Goal: Task Accomplishment & Management: Manage account settings

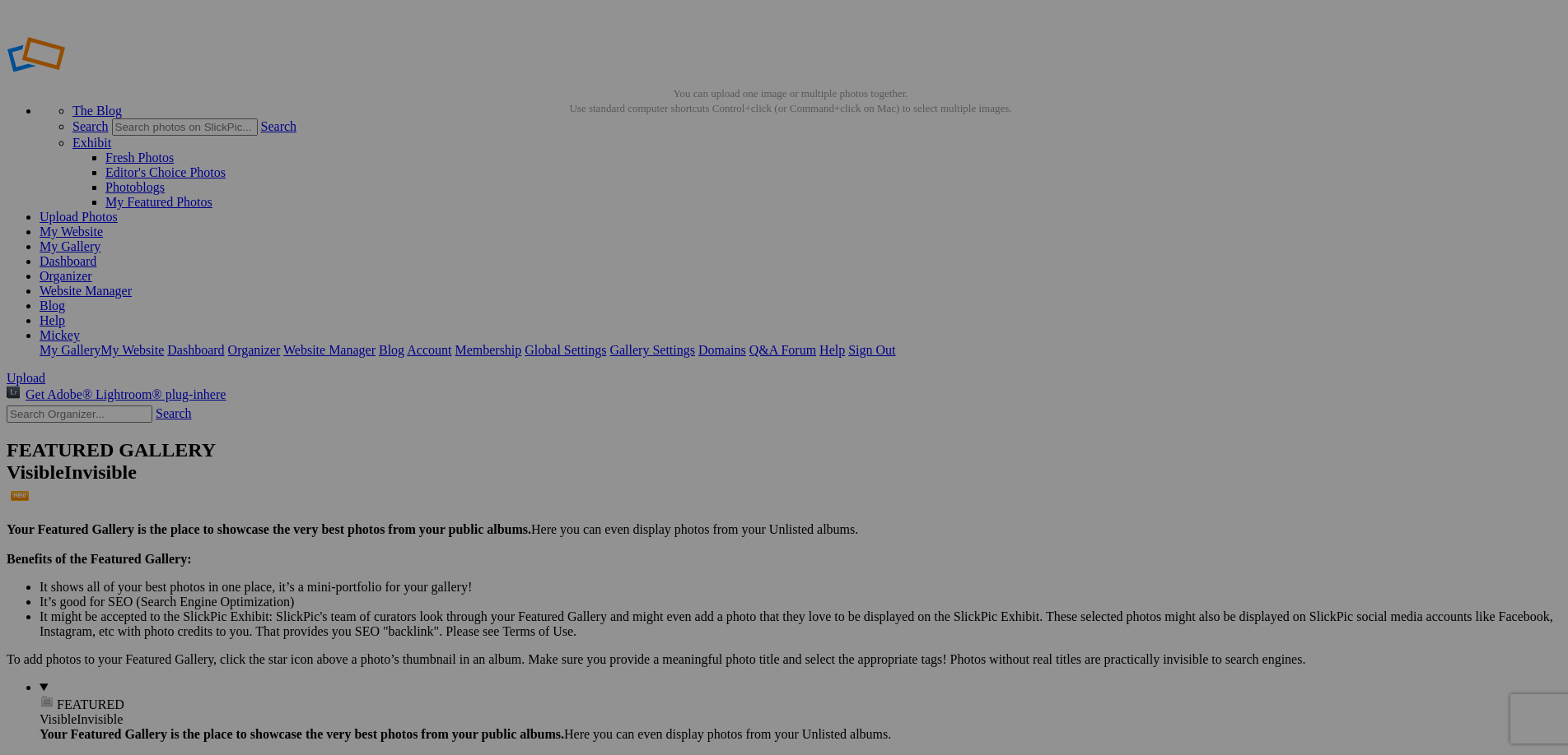
scroll to position [1385, 0]
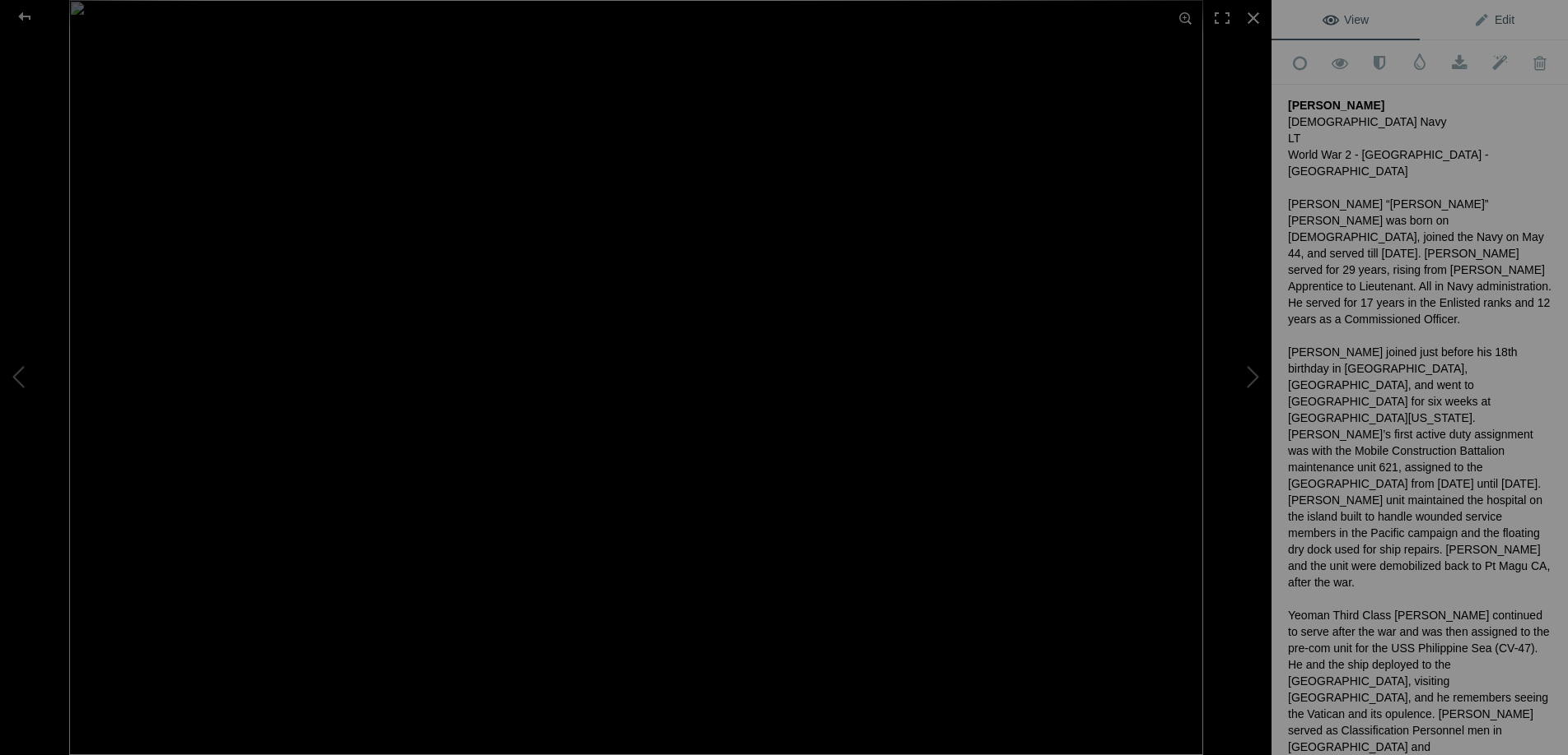
click at [1503, 16] on span "Edit" at bounding box center [1493, 20] width 41 height 14
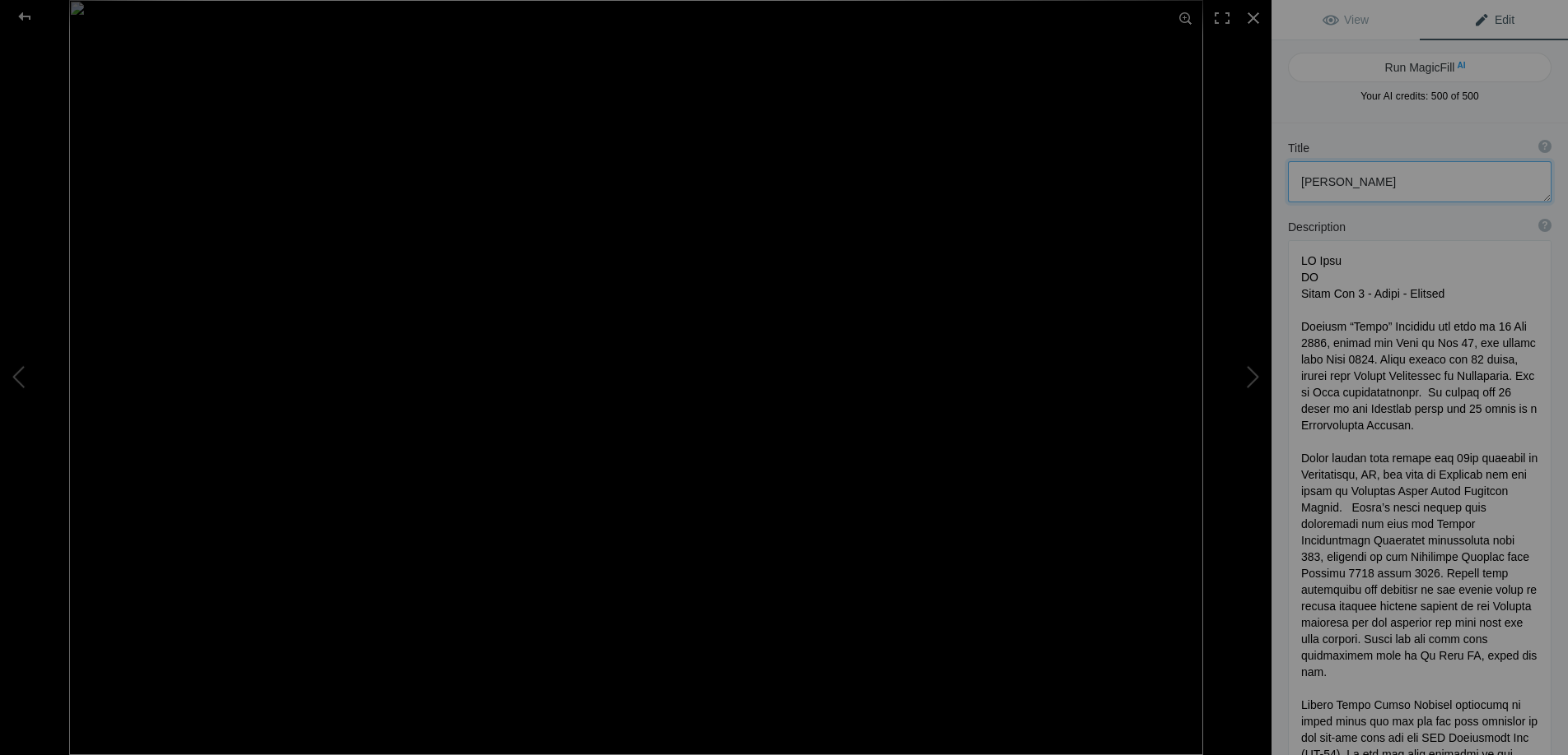
click at [1352, 180] on textarea at bounding box center [1419, 181] width 264 height 41
click at [1353, 180] on textarea at bounding box center [1419, 181] width 264 height 41
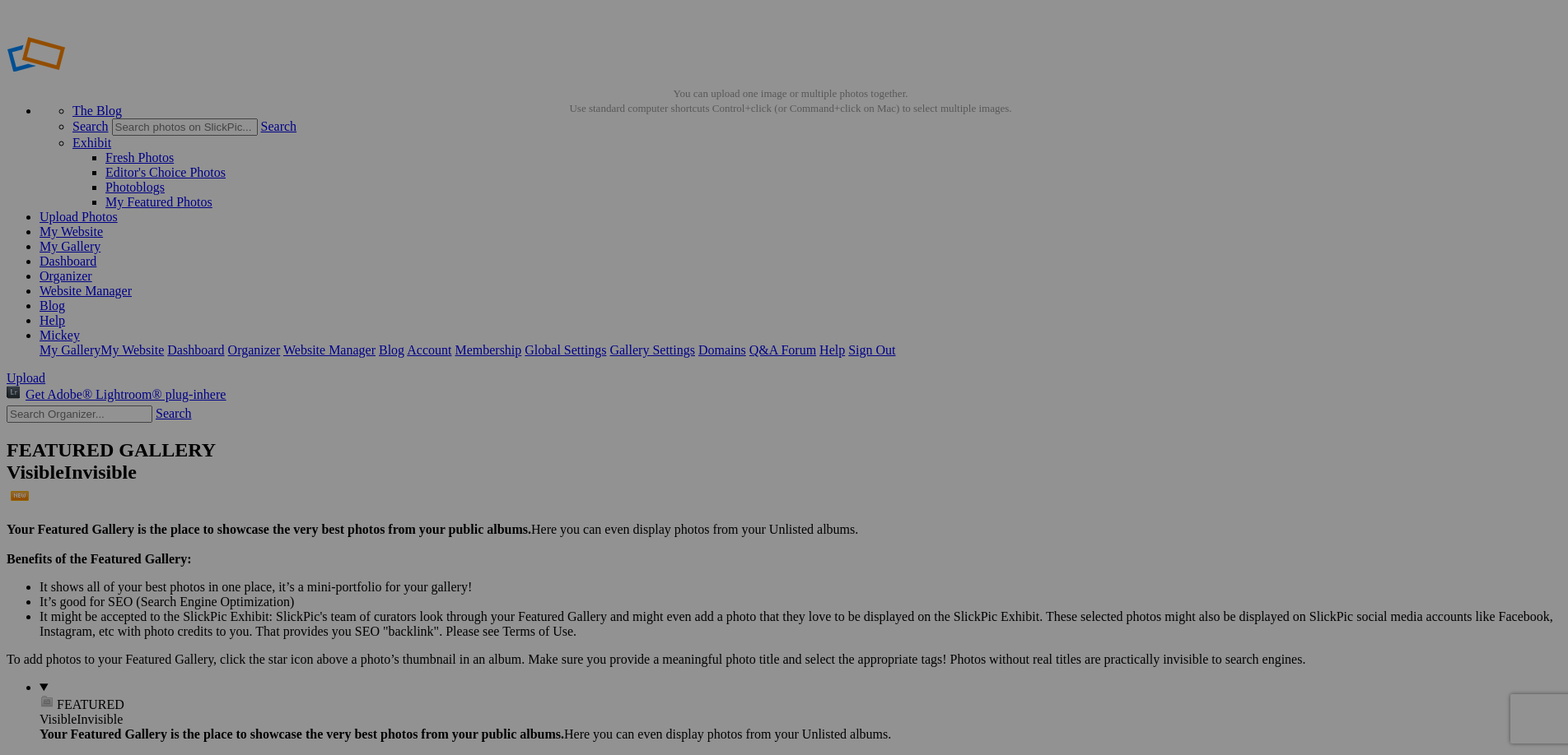
paste input "Bittner"
type input "B"
type input "Adaptive Sports Expo"
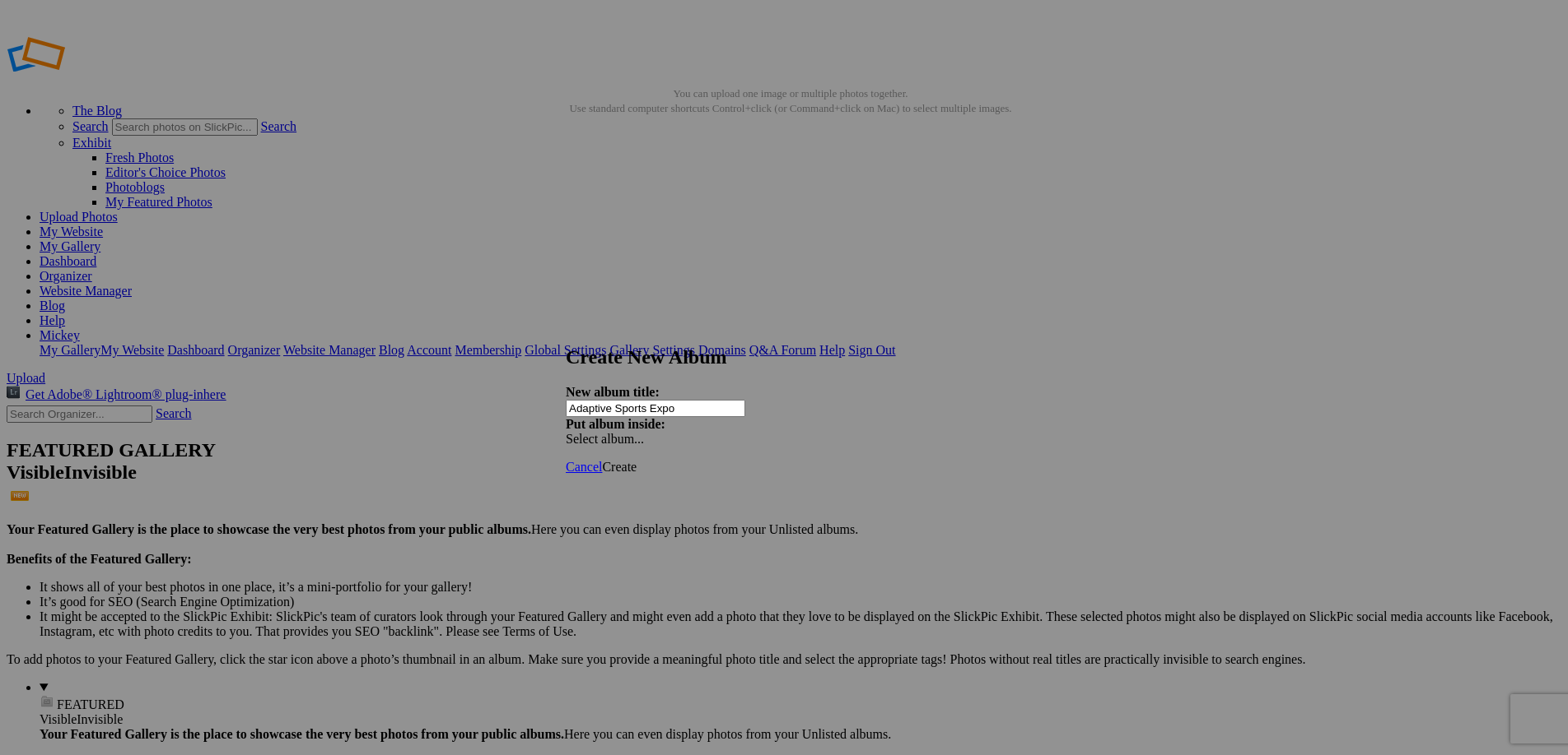
click at [637, 460] on span "Create" at bounding box center [619, 466] width 34 height 14
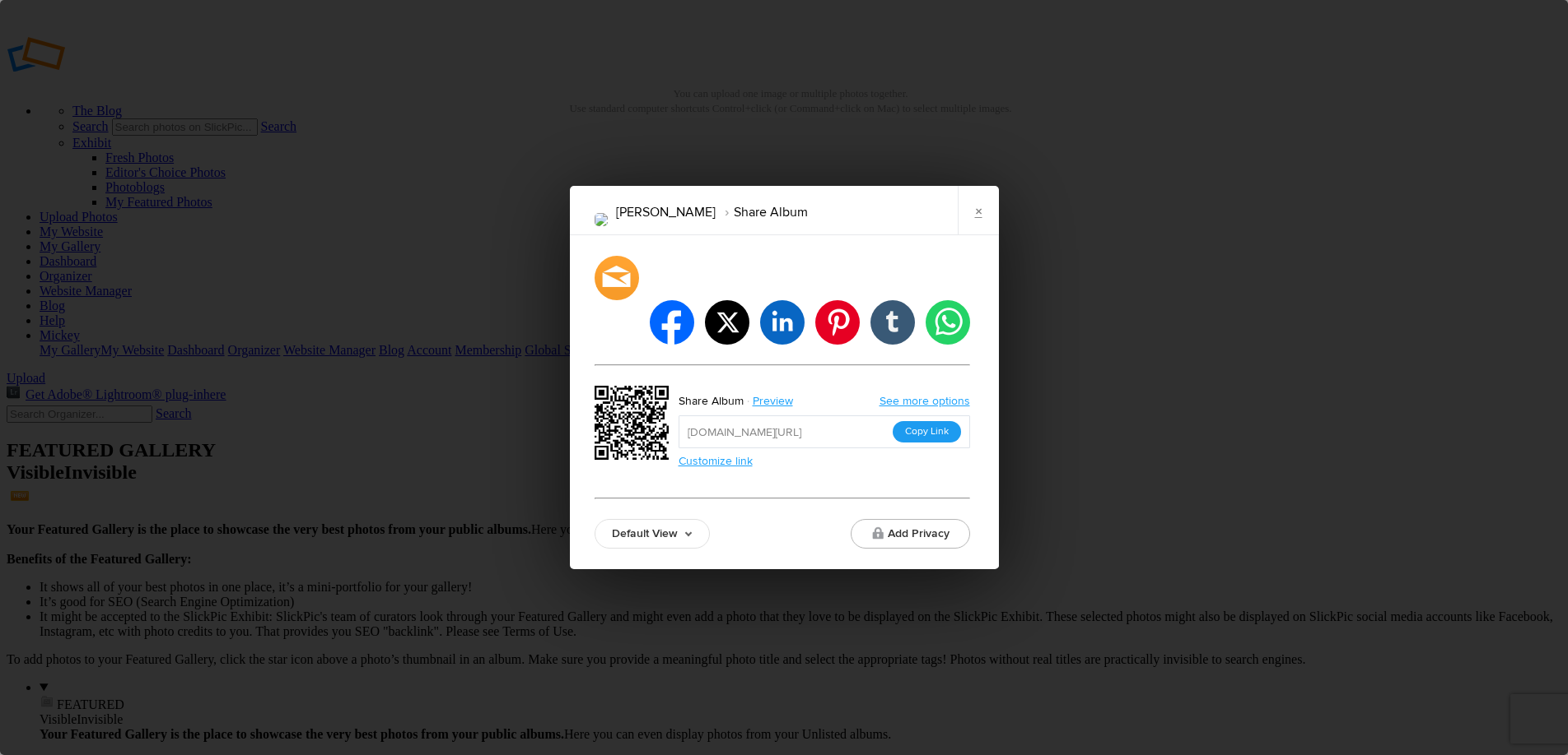
click at [924, 421] on button "Copy Link" at bounding box center [926, 432] width 68 height 22
click at [610, 299] on div at bounding box center [617, 278] width 49 height 49
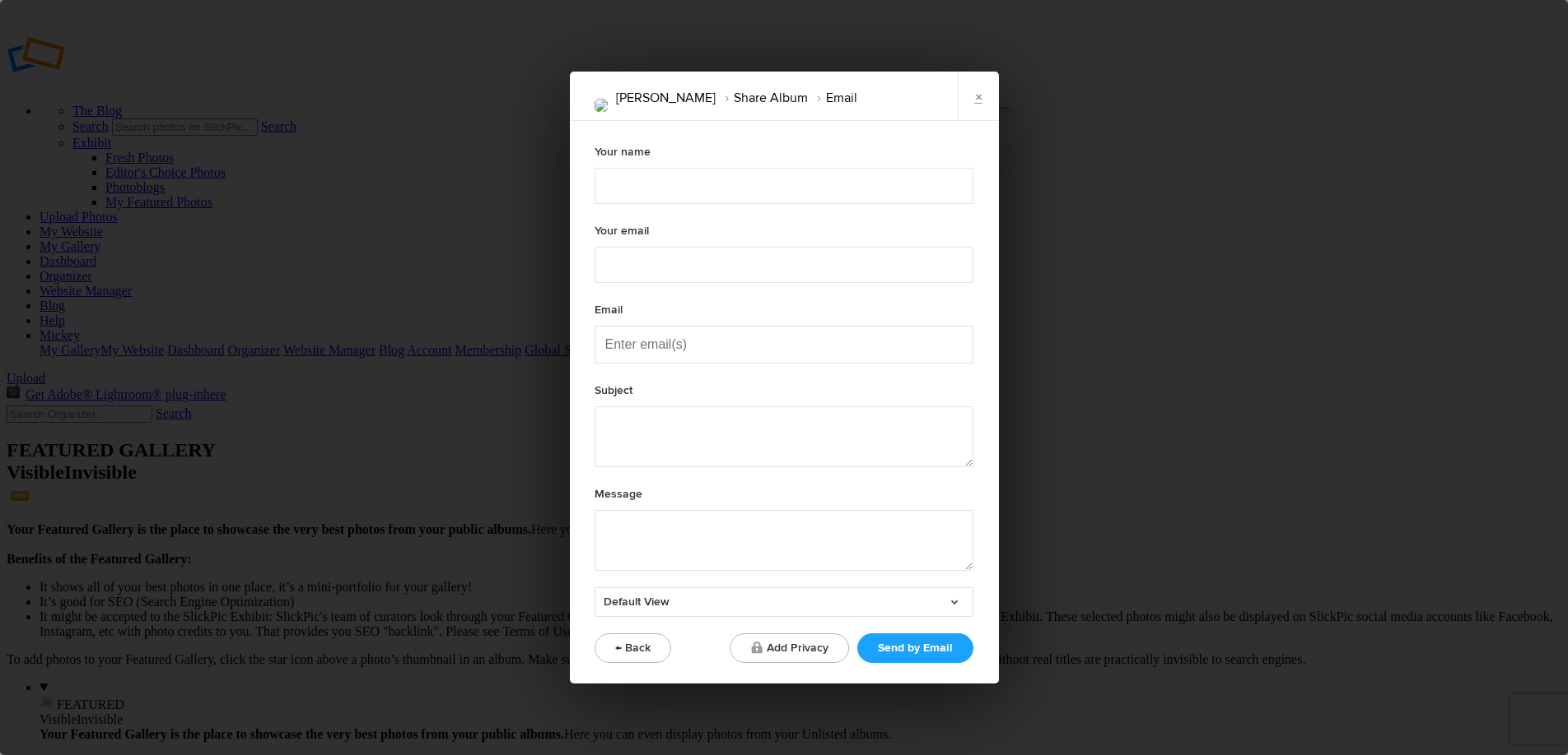
type textarea "Check out "Kenna Nicole" album!"
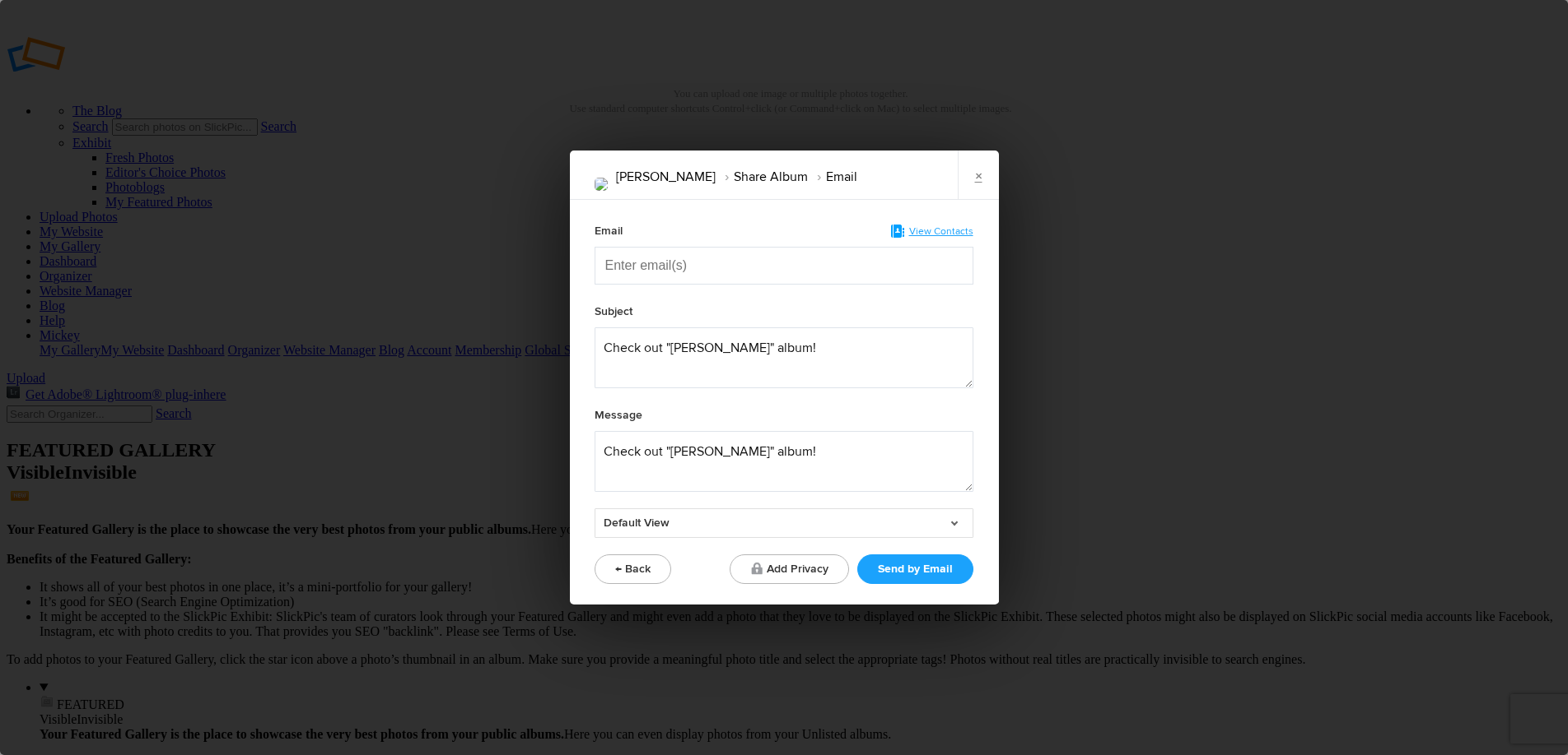
click at [652, 271] on input "Enter email(s)" at bounding box center [687, 266] width 165 height 36
type input "K"
click at [948, 232] on span "View Contacts" at bounding box center [940, 232] width 64 height 13
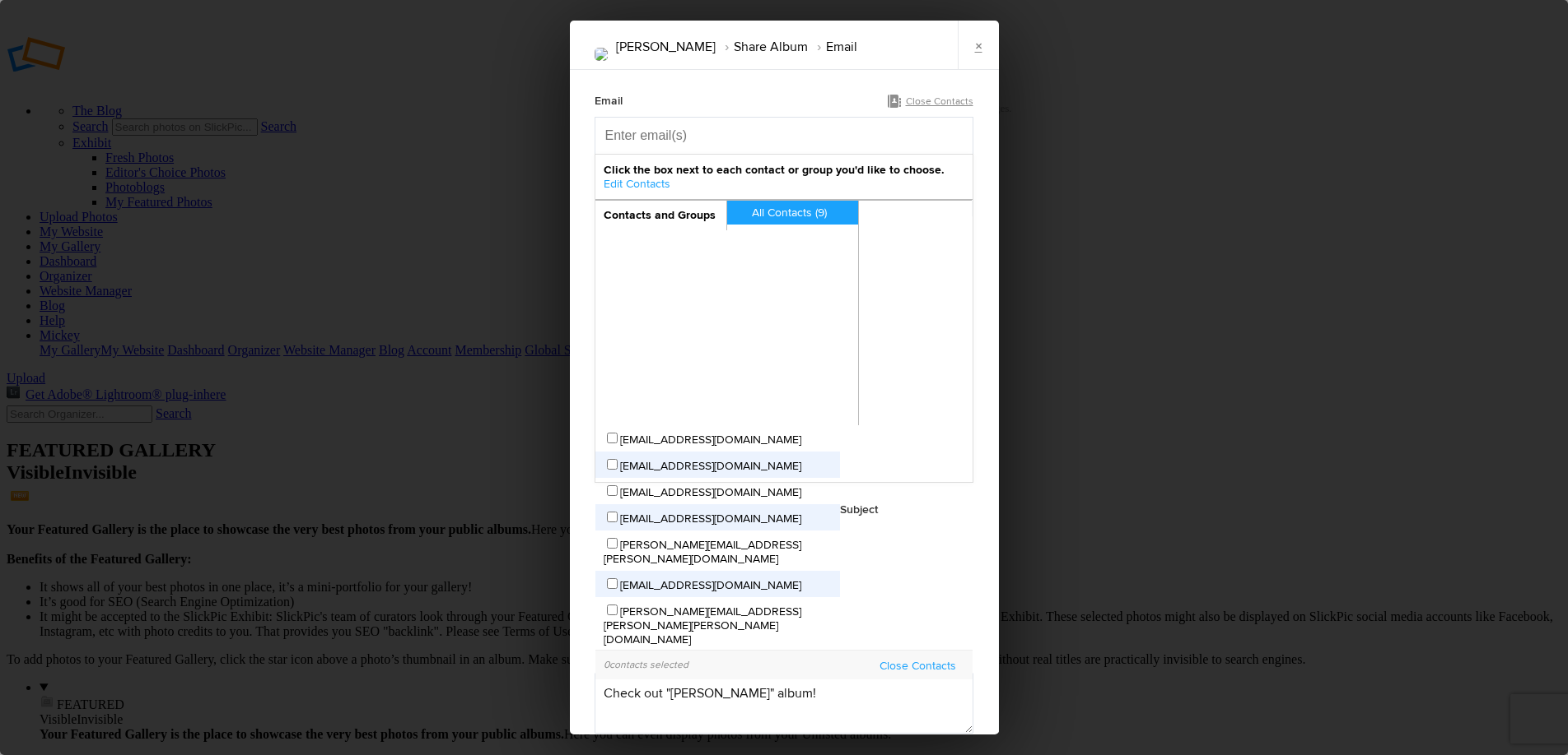
scroll to position [5, 0]
click at [618, 709] on input "kennaharrington22@gmail.com" at bounding box center [612, 714] width 11 height 11
checkbox input "true"
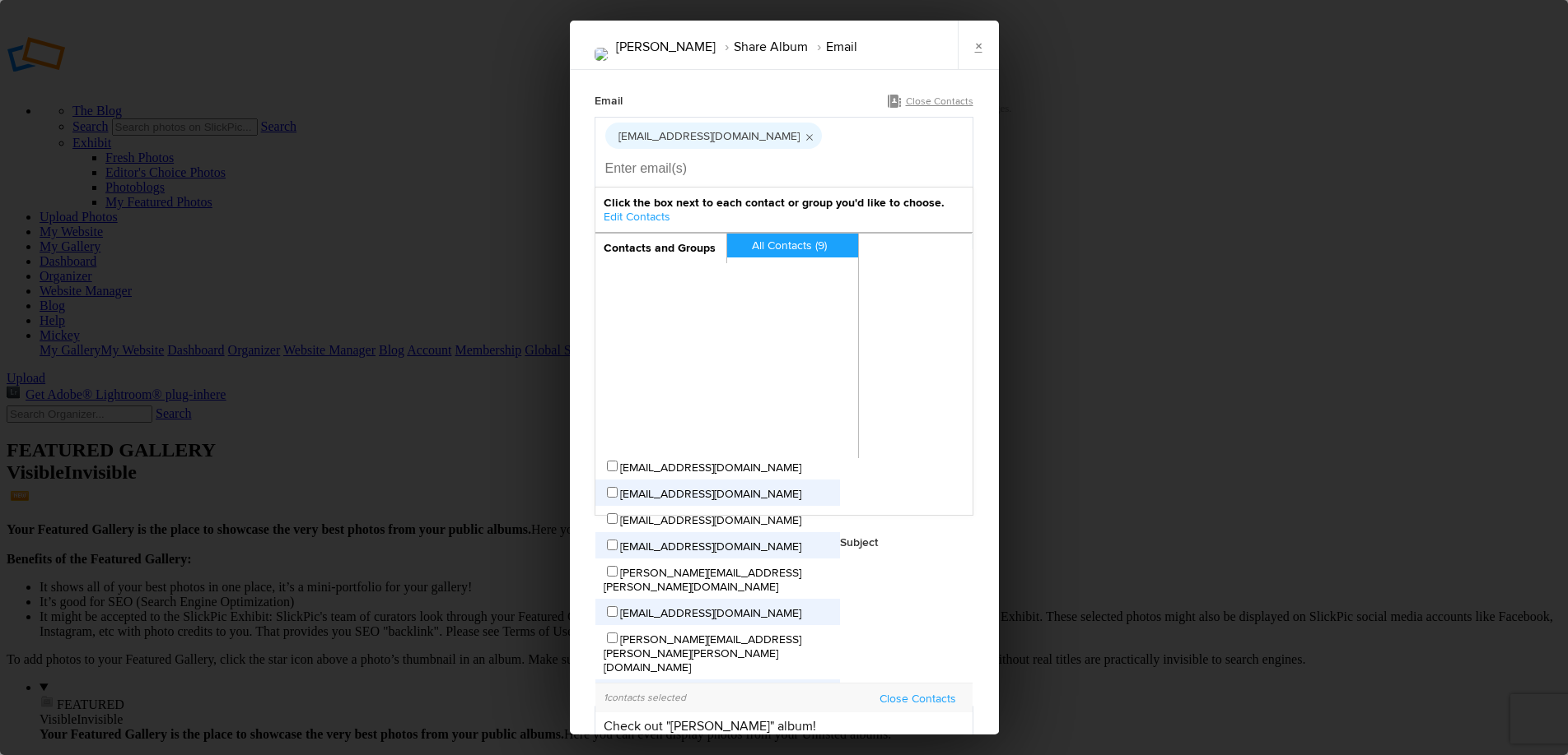
scroll to position [68, 0]
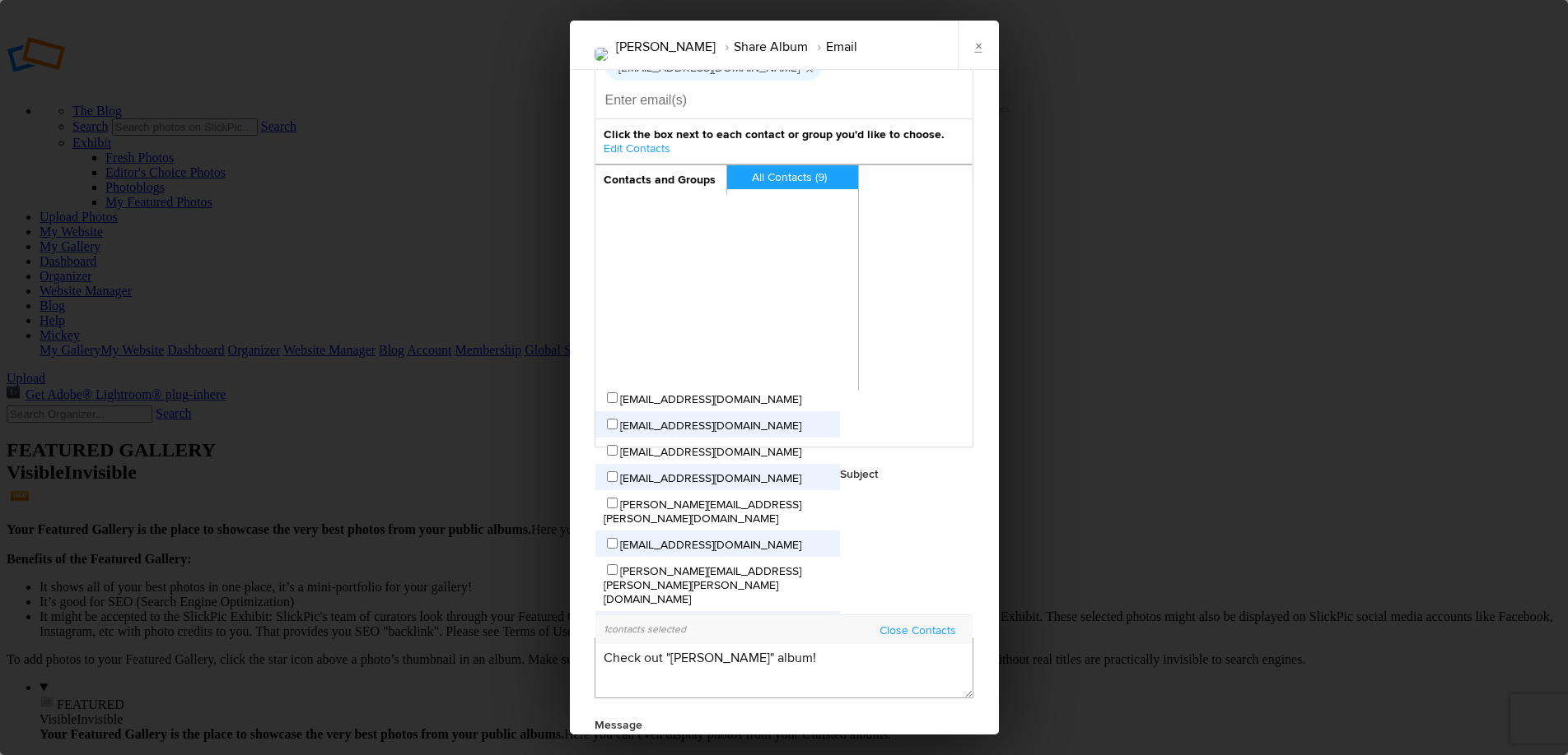
click at [813, 638] on textarea at bounding box center [784, 668] width 379 height 61
type textarea "Check out "Kenna Nicole" album! Re send old album"
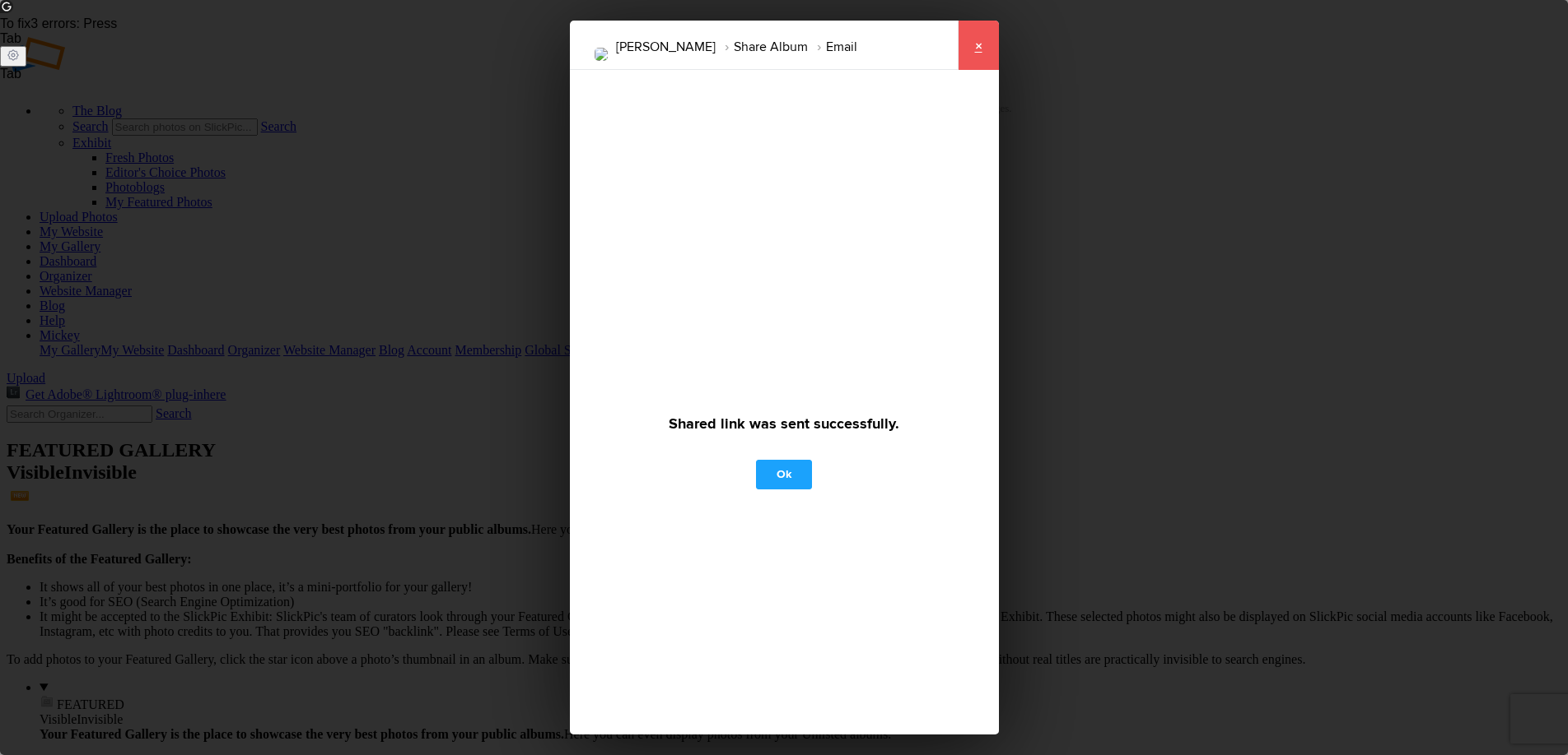
checkbox input "false"
click at [979, 40] on link "×" at bounding box center [978, 45] width 41 height 49
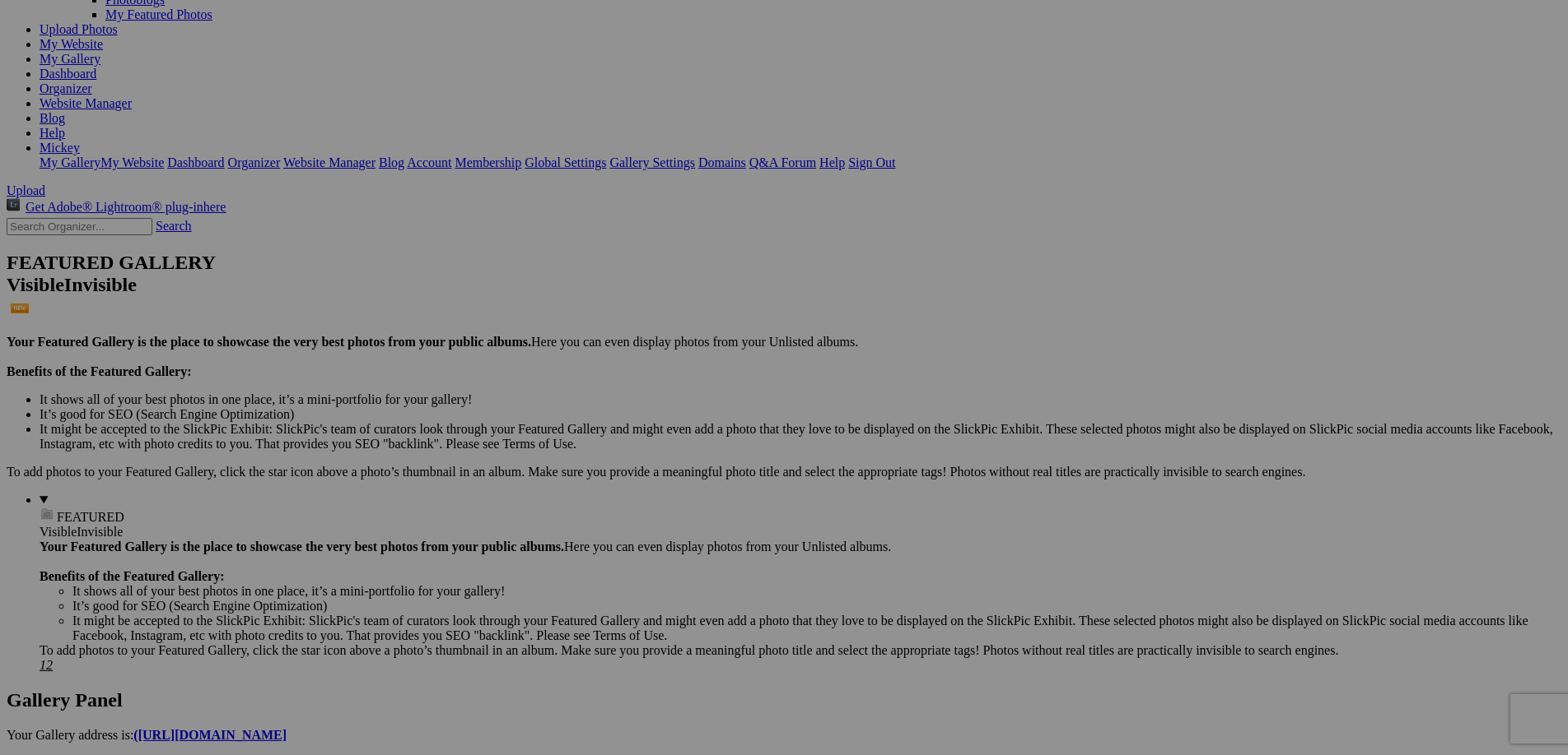
scroll to position [209, 0]
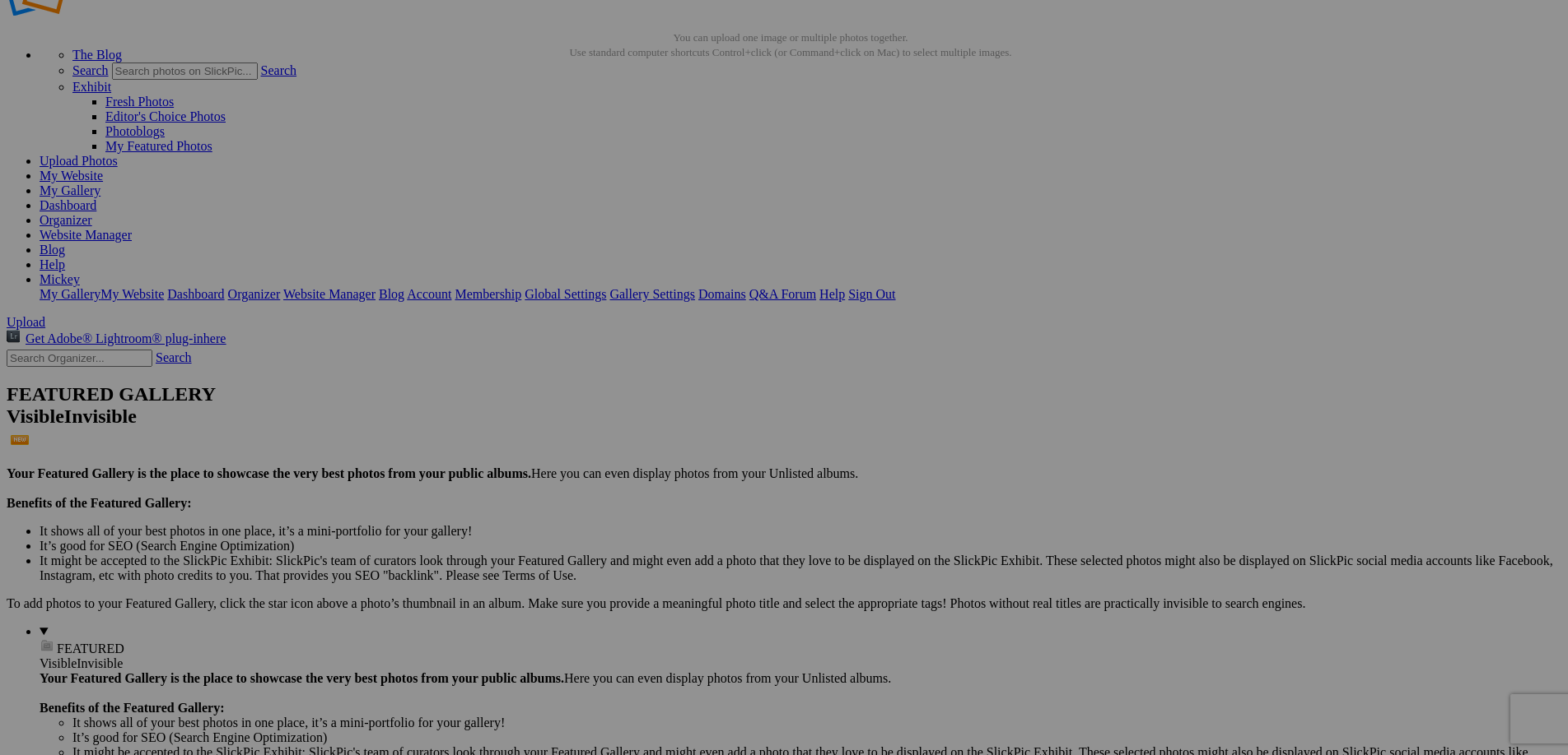
scroll to position [58, 0]
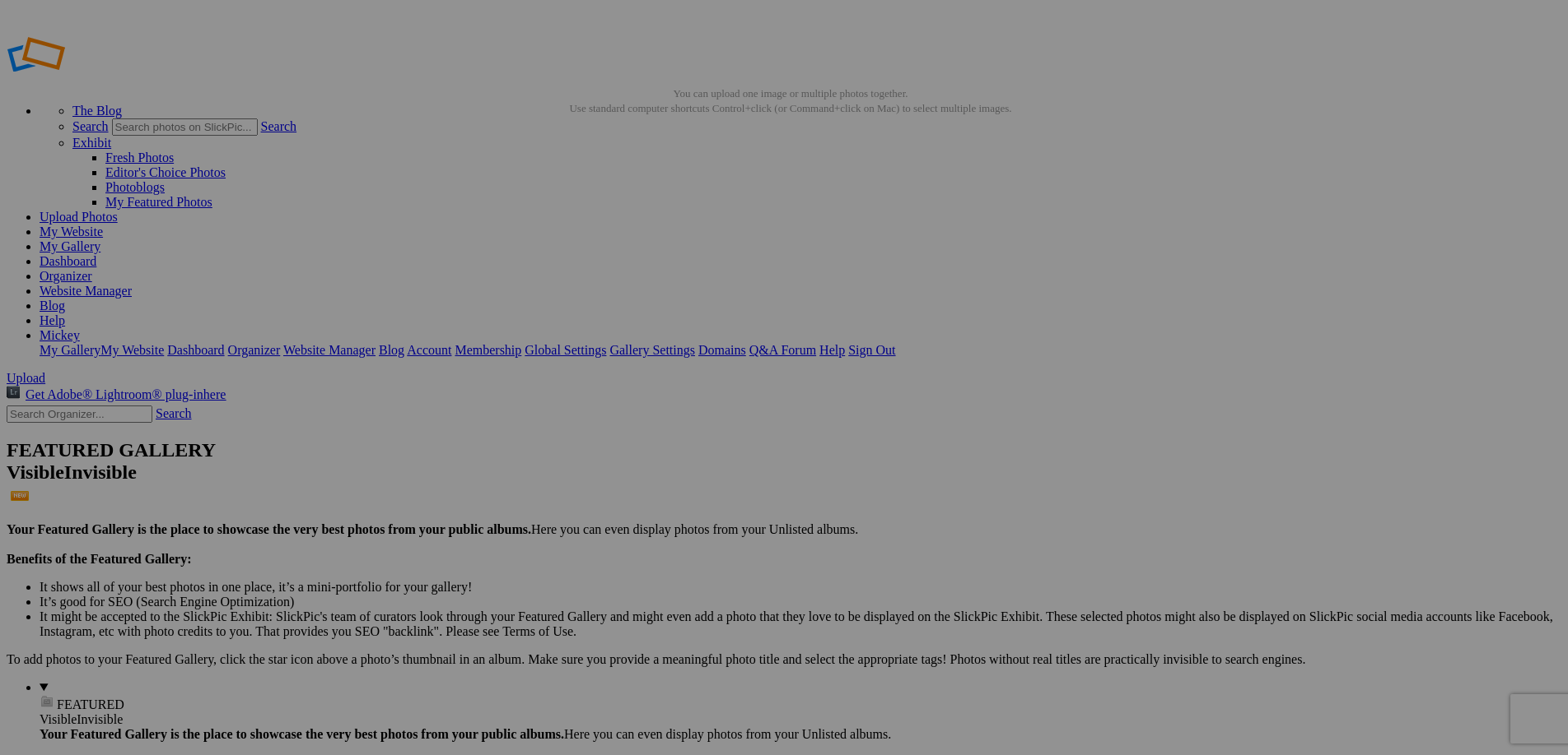
type input "Win [PERSON_NAME]"
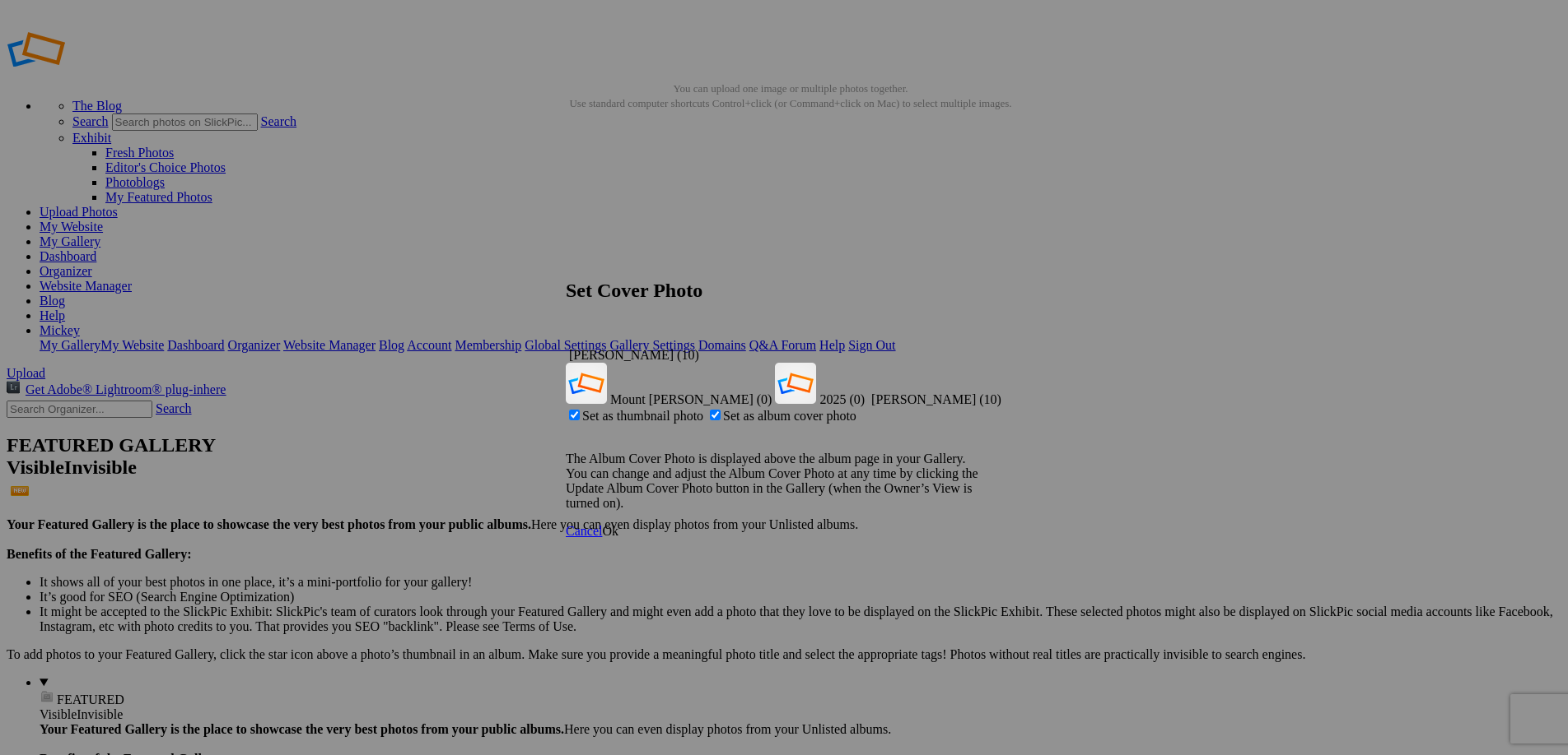
drag, startPoint x: 989, startPoint y: 522, endPoint x: 985, endPoint y: 506, distance: 16.5
click at [618, 524] on span "Ok" at bounding box center [610, 530] width 16 height 14
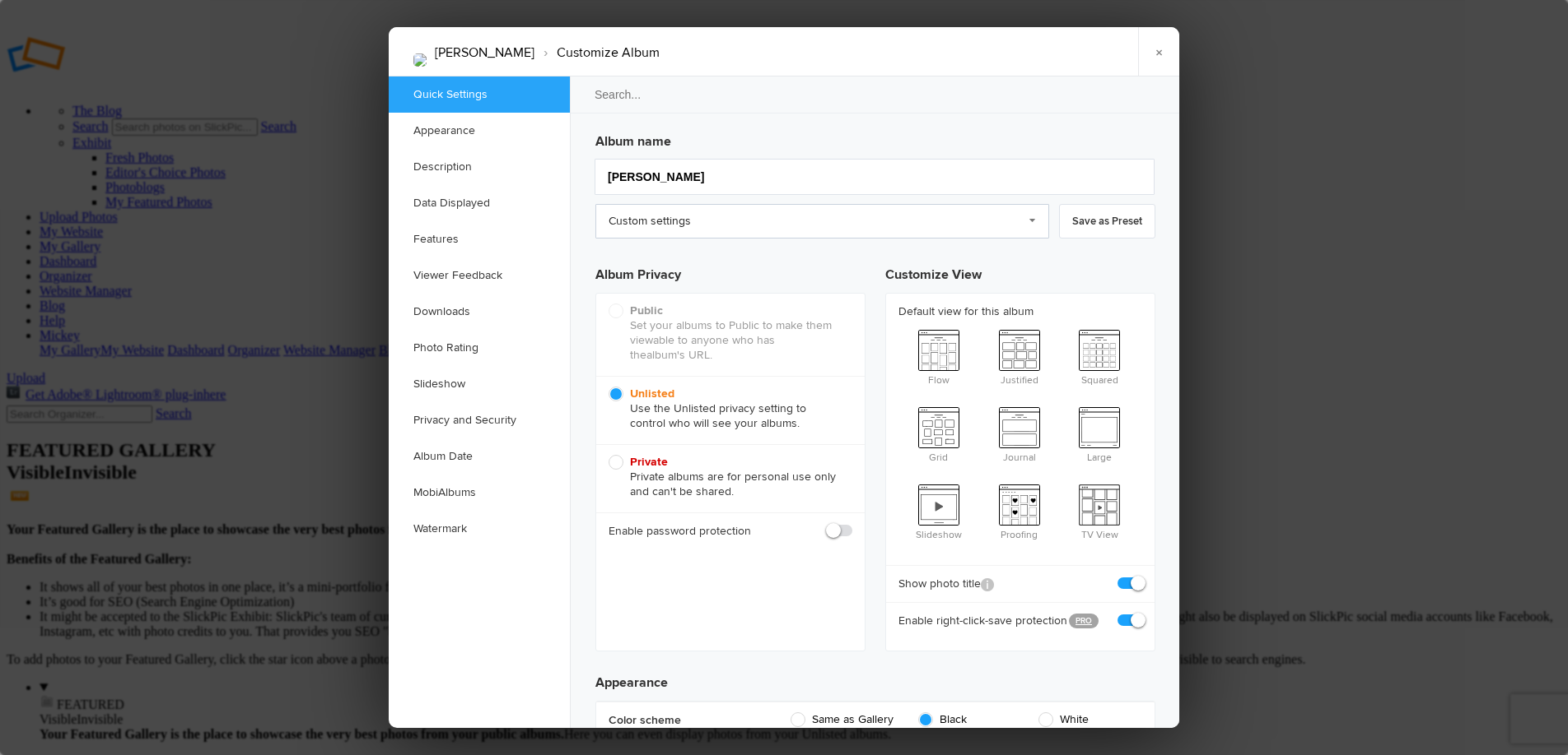
click at [884, 223] on link "Custom settings" at bounding box center [822, 221] width 453 height 34
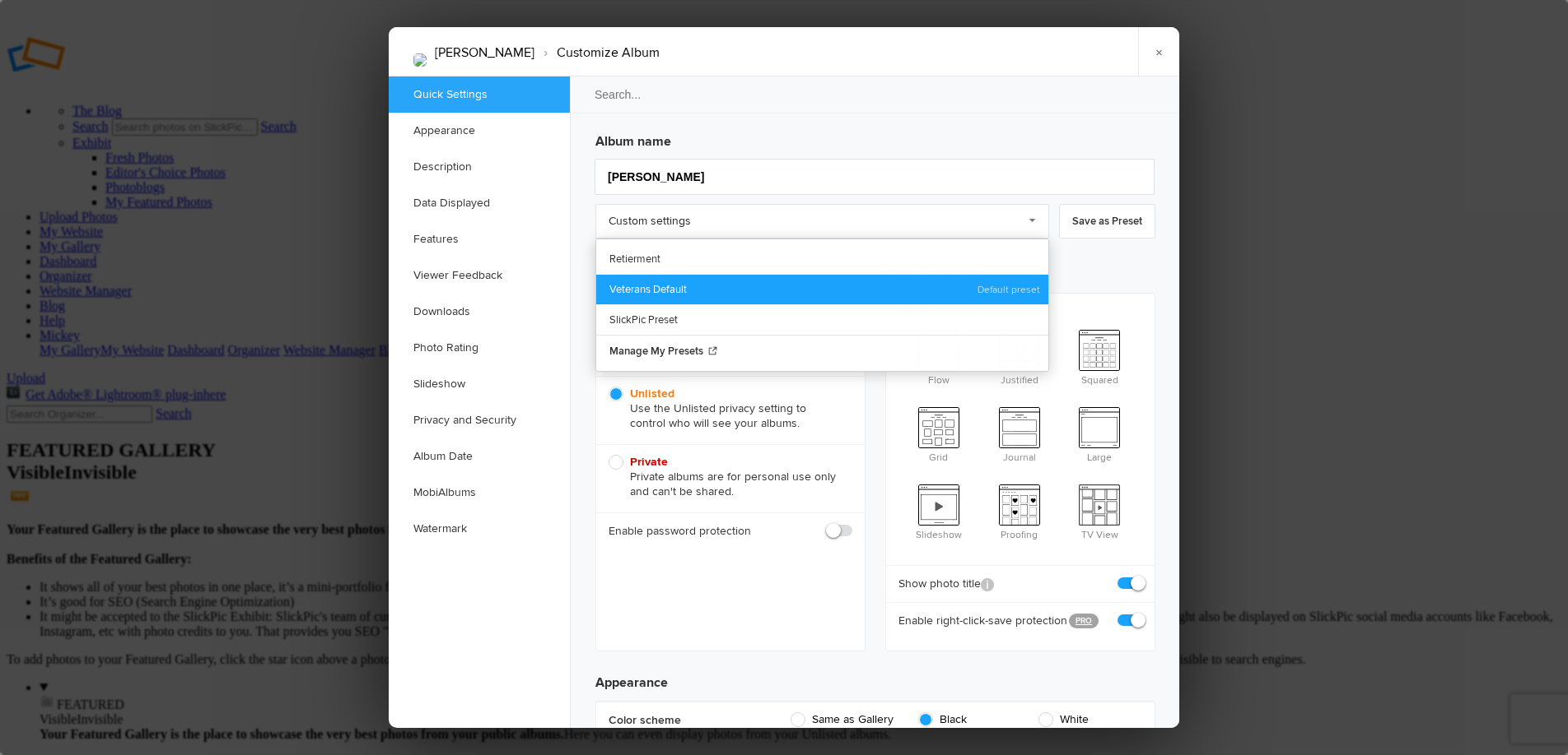
click at [702, 296] on link "Veterans Default" at bounding box center [822, 289] width 452 height 31
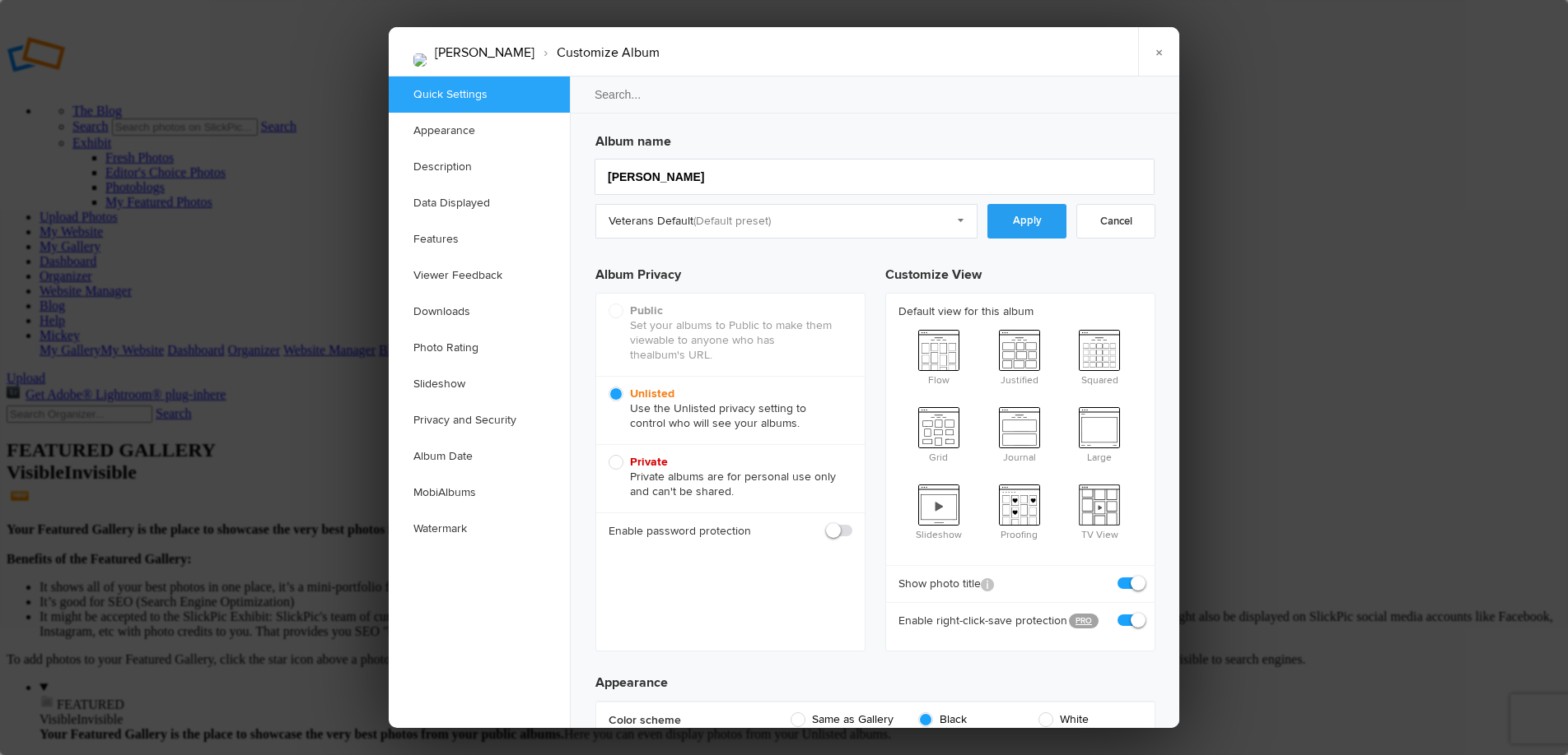
click at [1029, 211] on link "Apply" at bounding box center [1027, 221] width 79 height 34
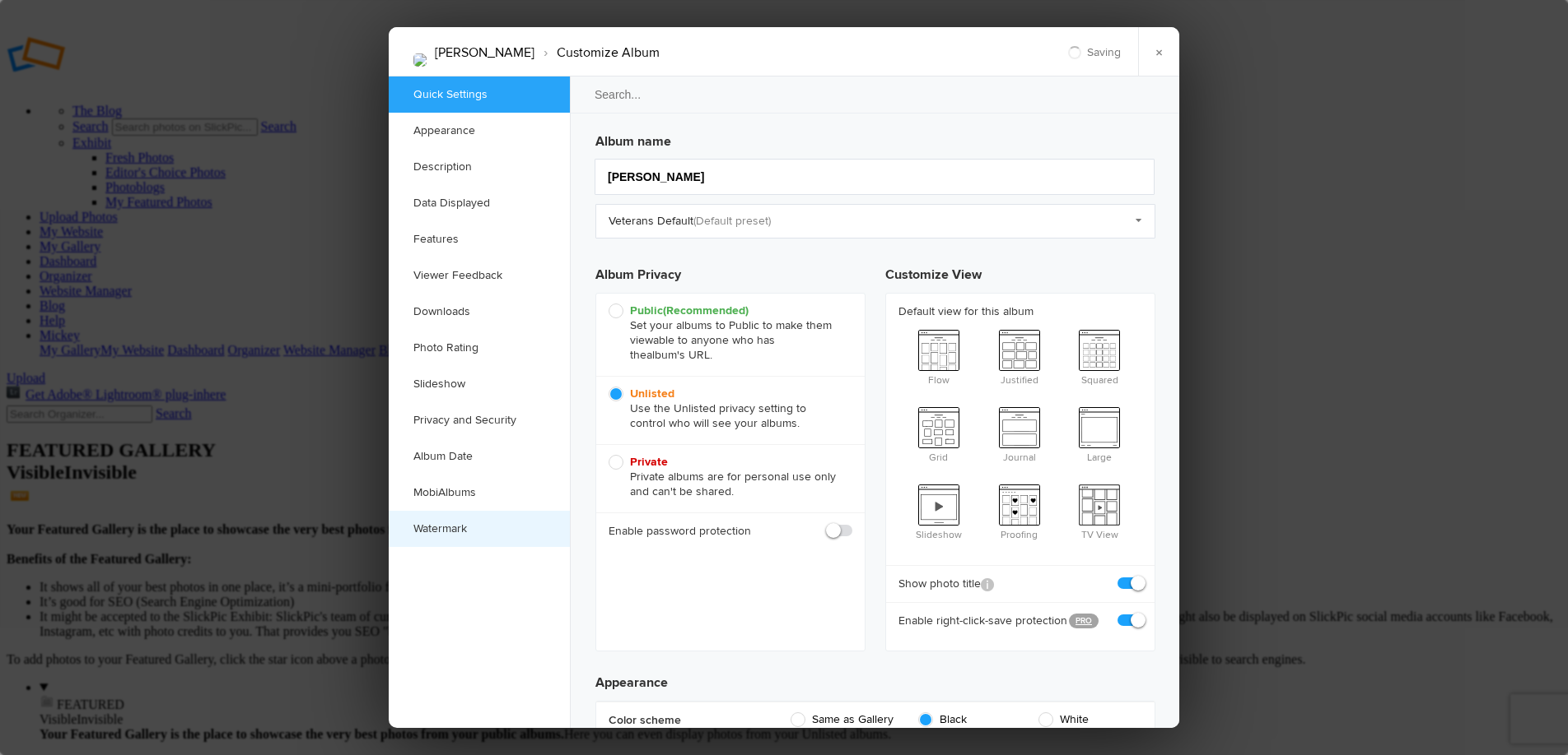
click at [453, 533] on link "Watermark" at bounding box center [480, 529] width 181 height 36
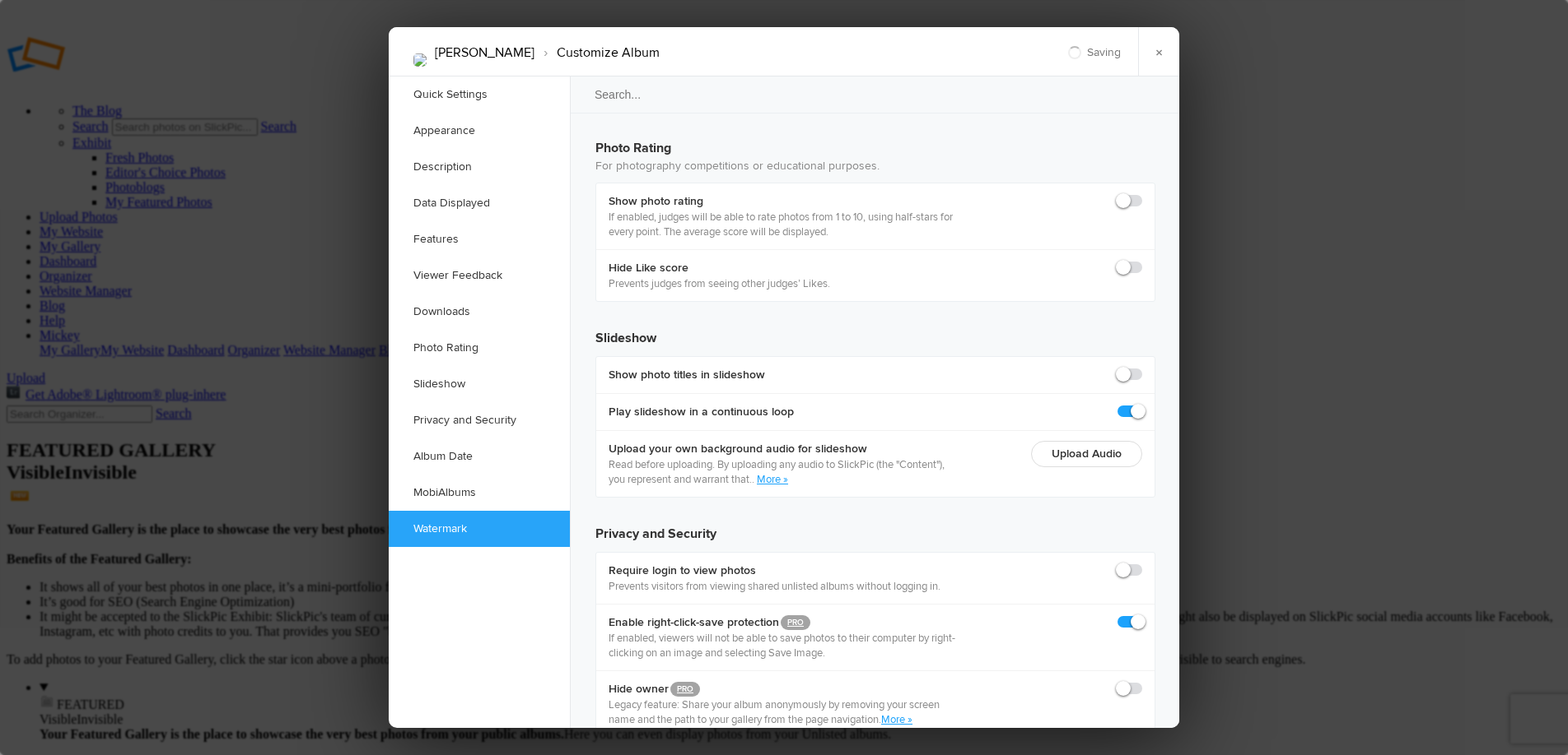
scroll to position [3565, 0]
checkbox input "true"
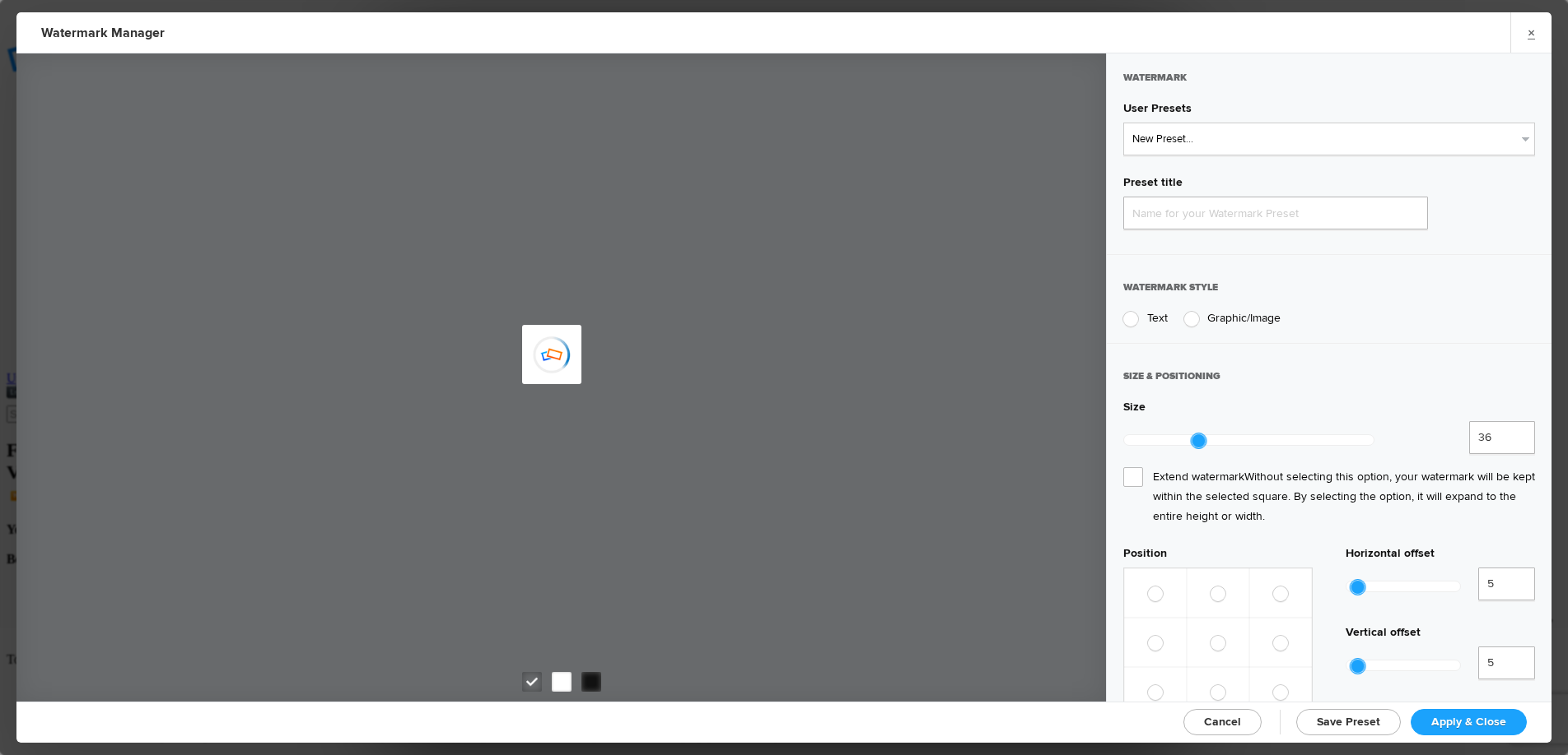
type input "Watermark-10/5/2025"
radio input "true"
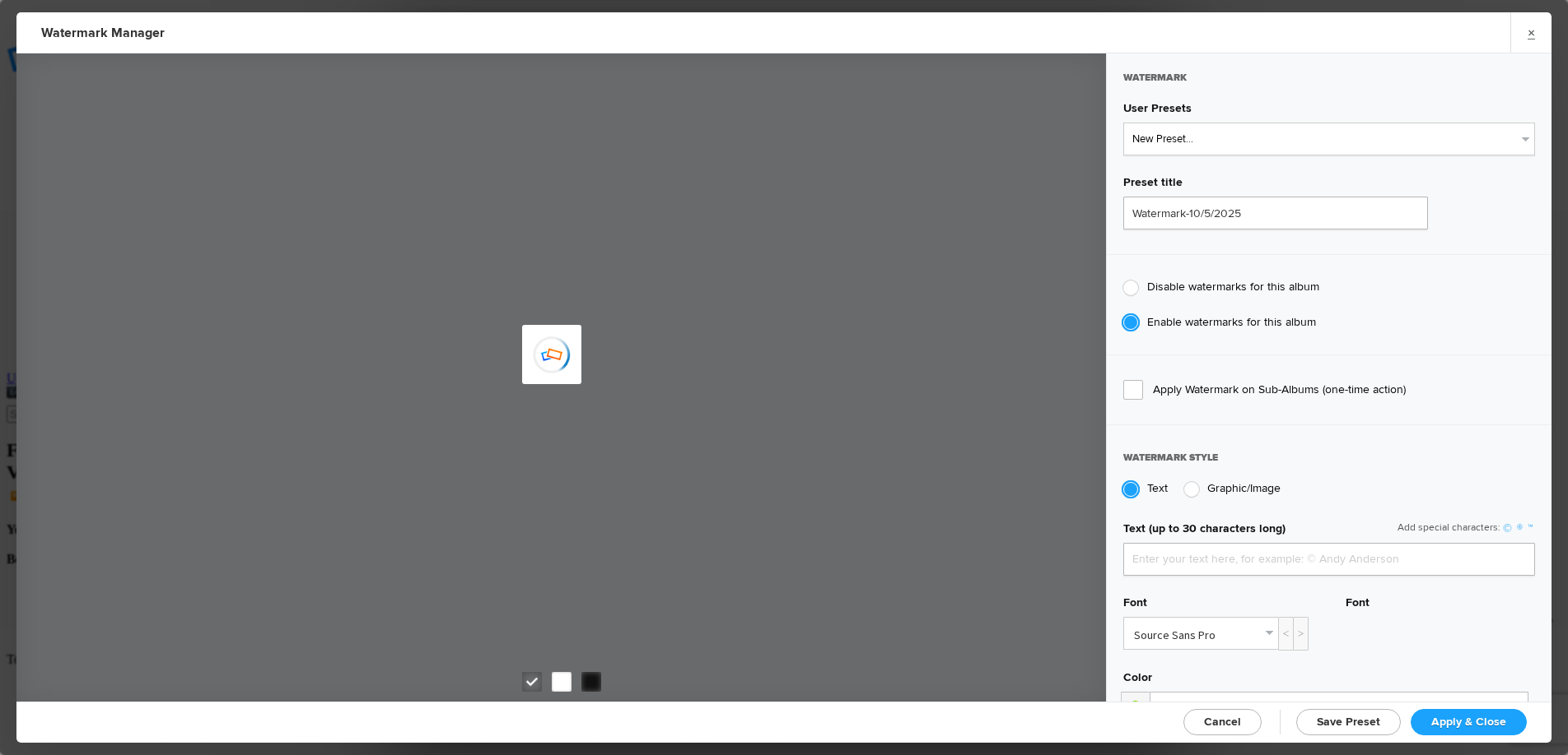
type input "Mickey Strand"
click at [1203, 221] on input "Watermark-10/5/2025" at bounding box center [1275, 213] width 305 height 33
click at [1324, 216] on input "Watermark-10/5/2025" at bounding box center [1275, 213] width 305 height 33
click at [1223, 146] on select "New Preset... Watermark-8/17/2023 Watermark-7/18/2024" at bounding box center [1329, 139] width 412 height 33
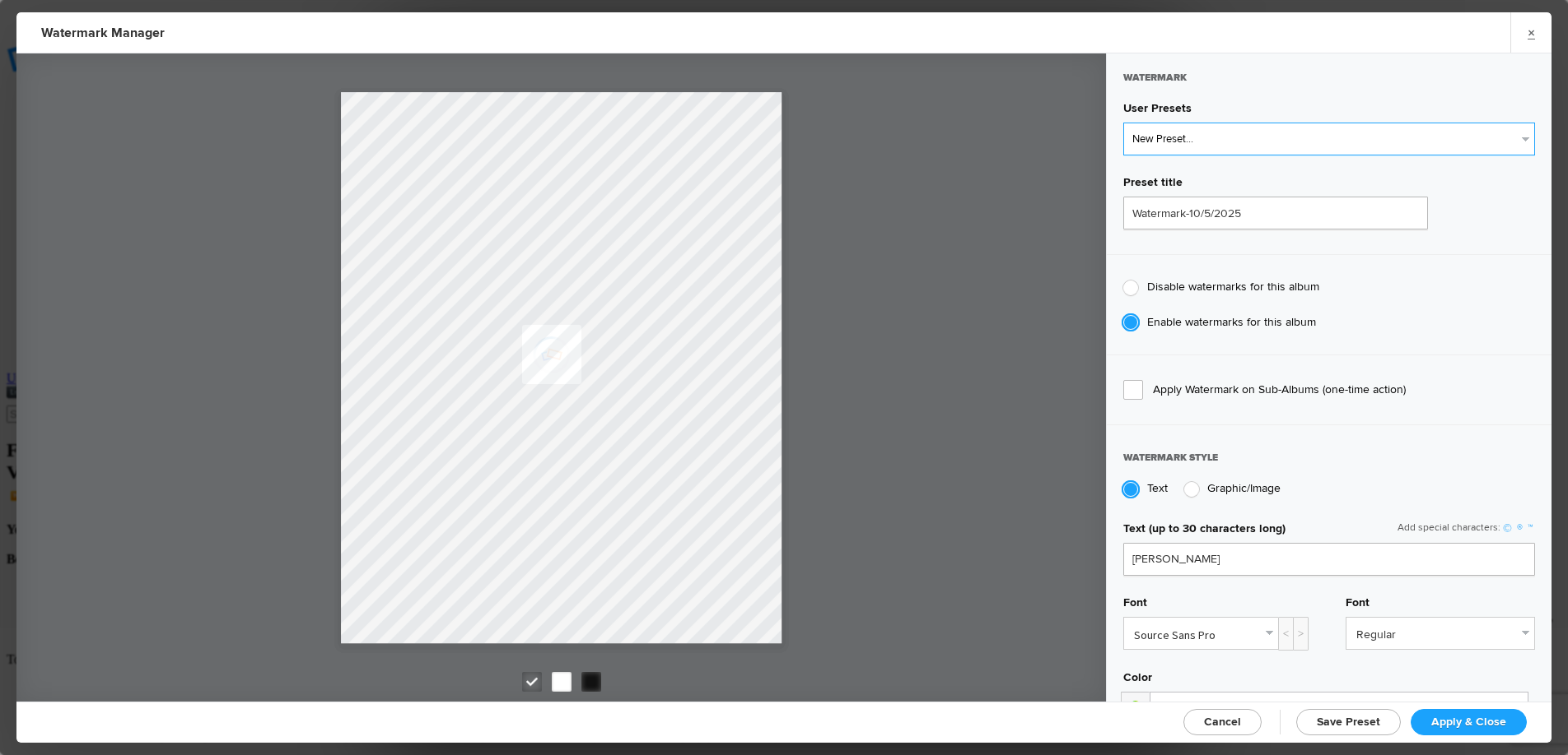
select select "1: Object"
click at [1123, 122] on select "New Preset... Watermark-8/17/2023 Watermark-7/18/2024" at bounding box center [1329, 139] width 412 height 33
type input "Watermark-8/17/2023"
type input "Veteran Portrait Series"
type input "109"
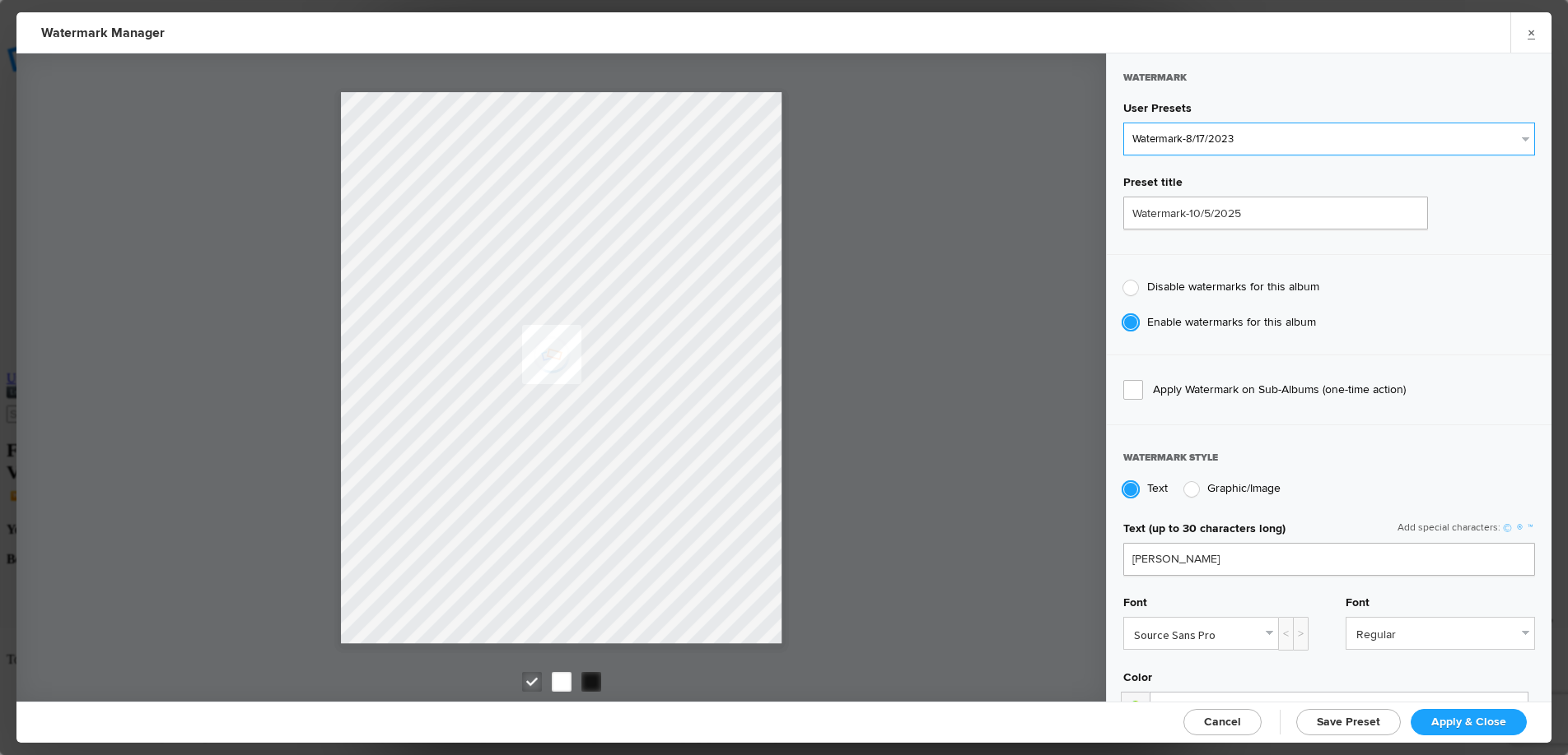
radio input "true"
radio input "false"
click at [1458, 726] on span "Apply & Close" at bounding box center [1468, 721] width 75 height 14
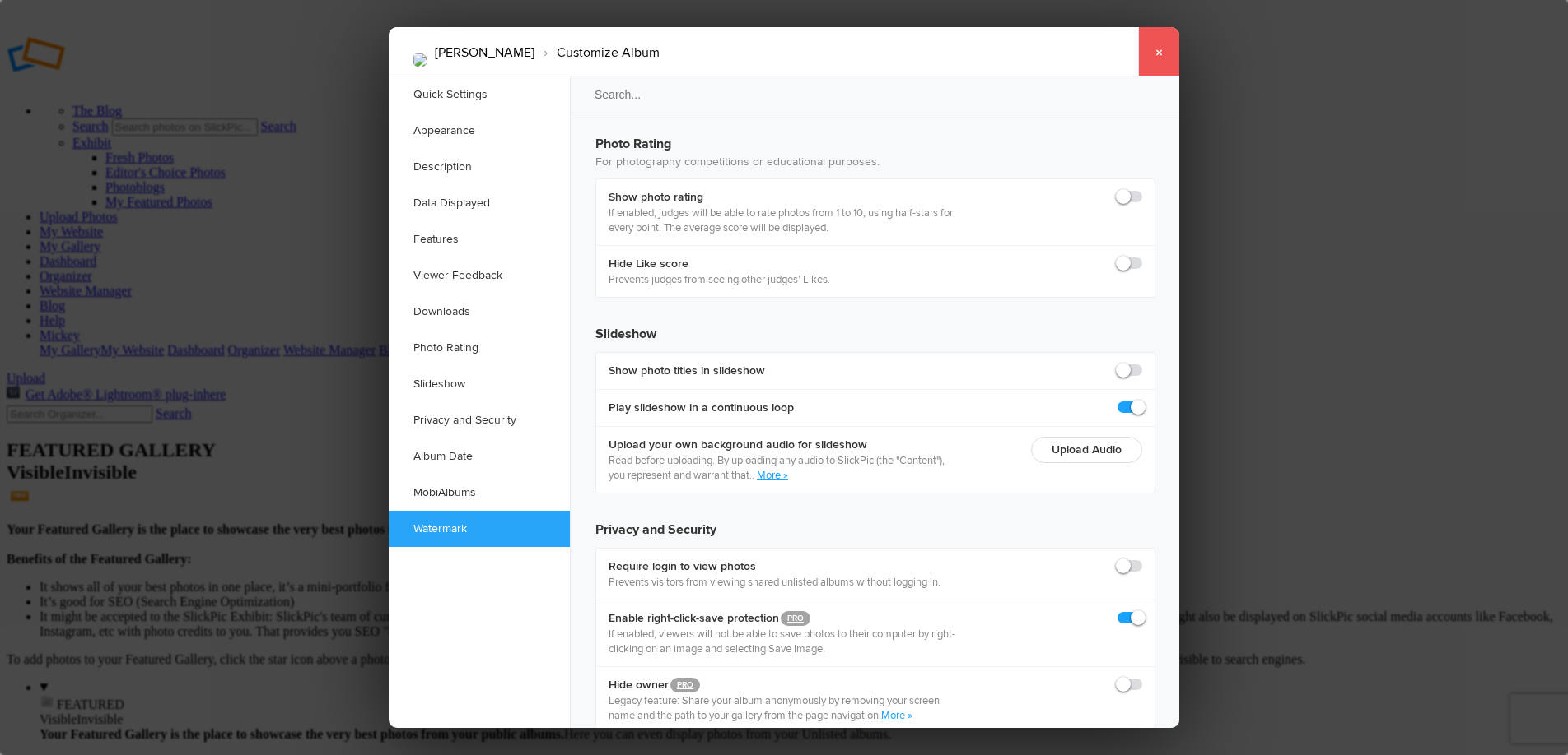
click at [1162, 51] on link "×" at bounding box center [1158, 52] width 41 height 49
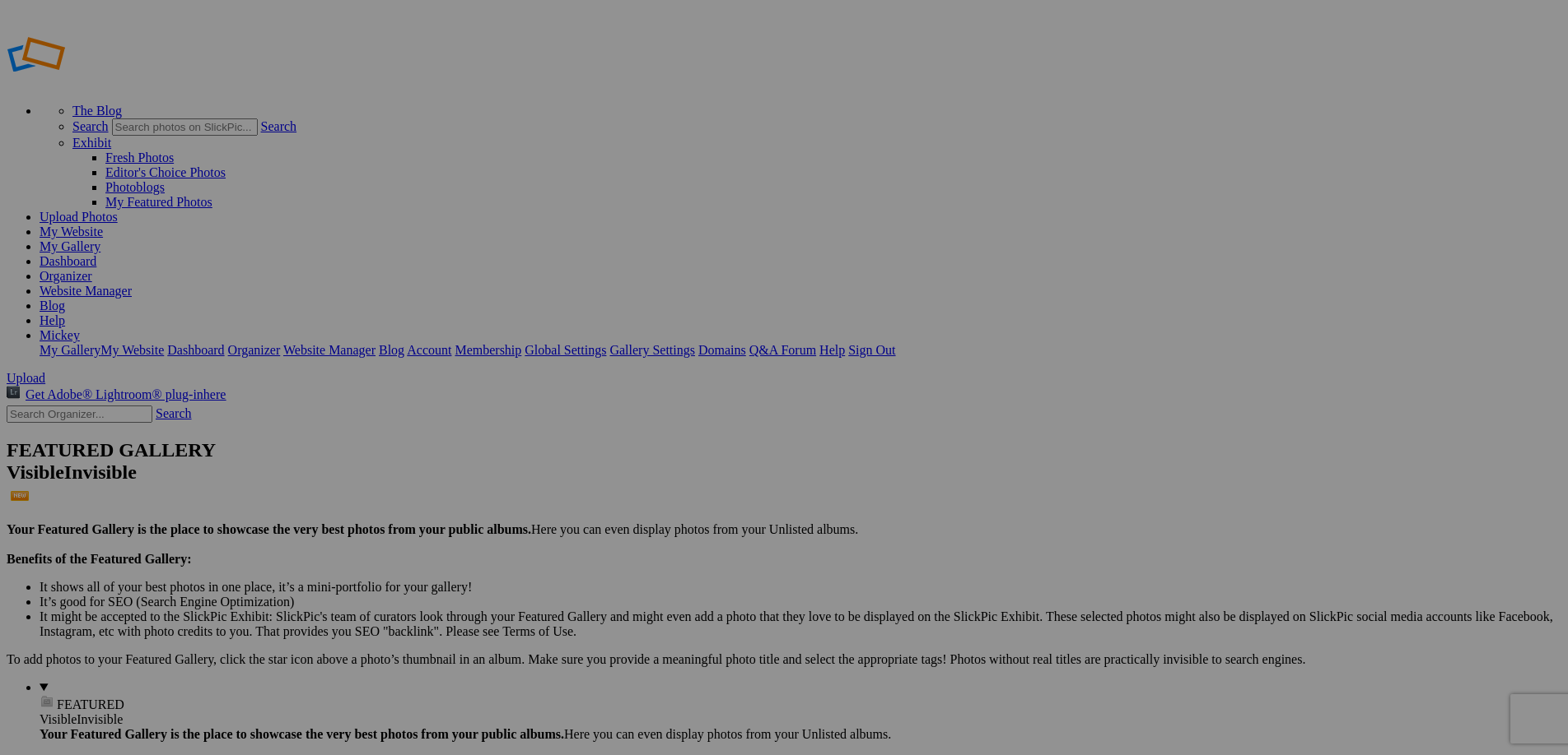
drag, startPoint x: 62, startPoint y: 513, endPoint x: 174, endPoint y: 537, distance: 114.5
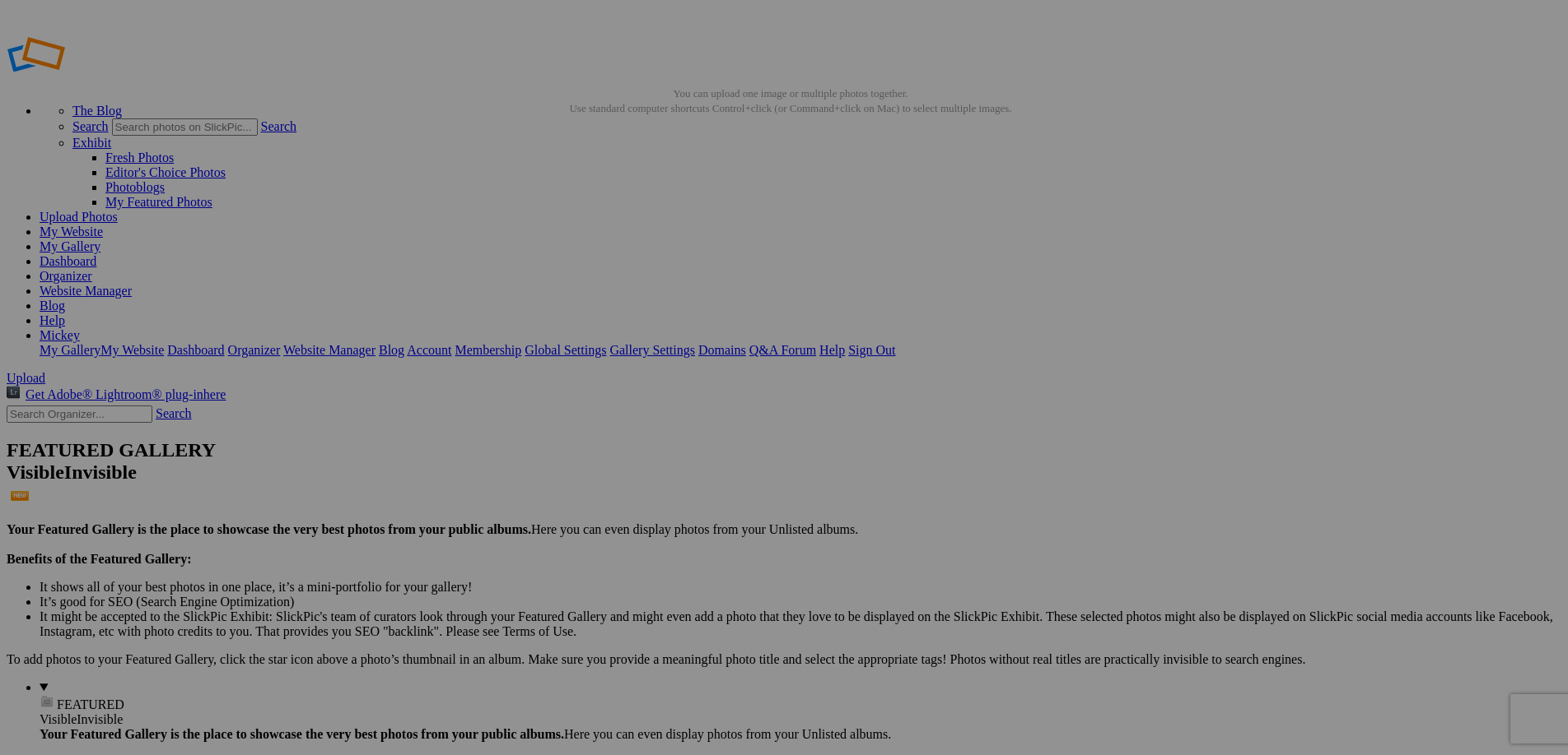
drag, startPoint x: 239, startPoint y: 82, endPoint x: 165, endPoint y: 80, distance: 74.0
type input "[PERSON_NAME]"
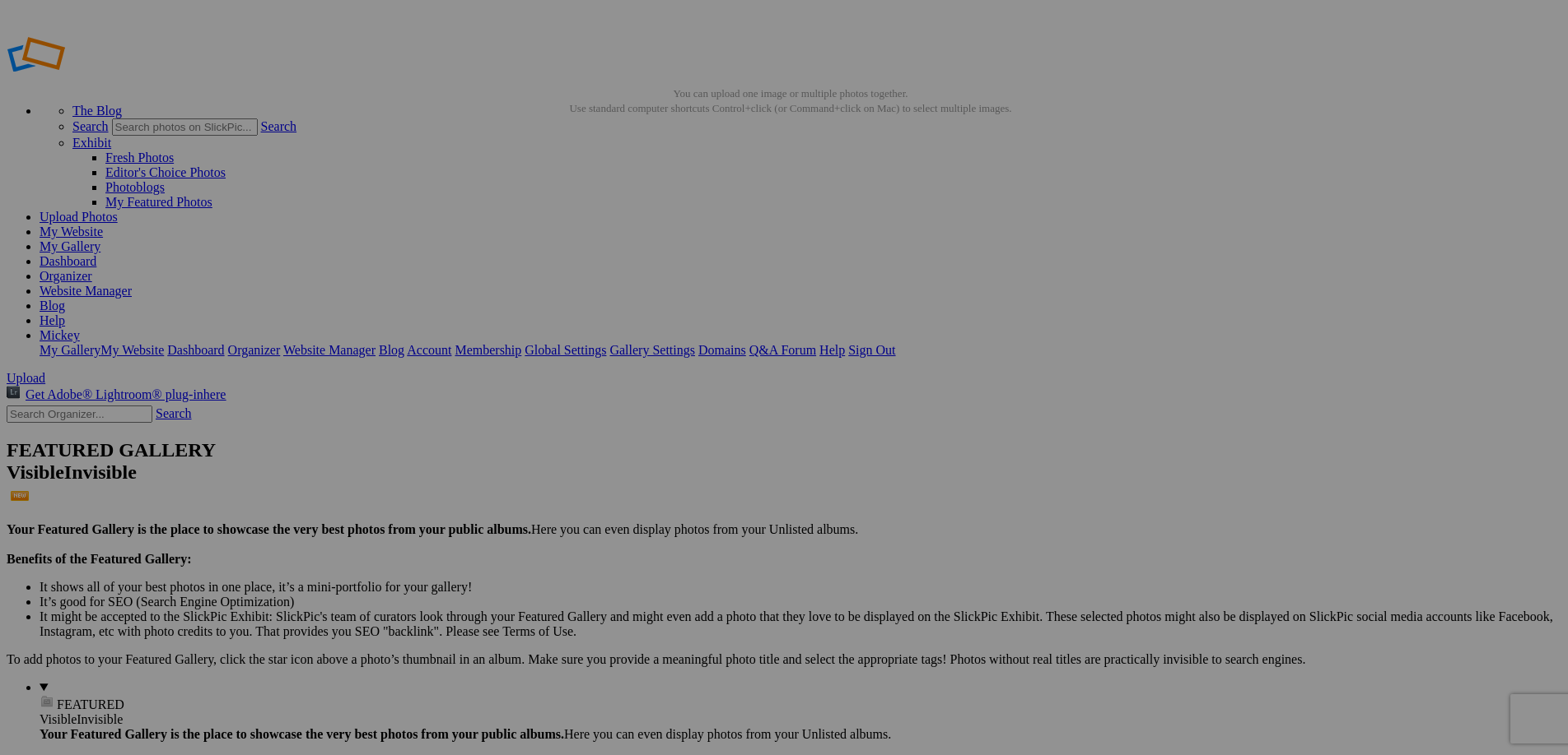
type input "Win [PERSON_NAME]"
drag, startPoint x: 246, startPoint y: 85, endPoint x: 148, endPoint y: 82, distance: 98.0
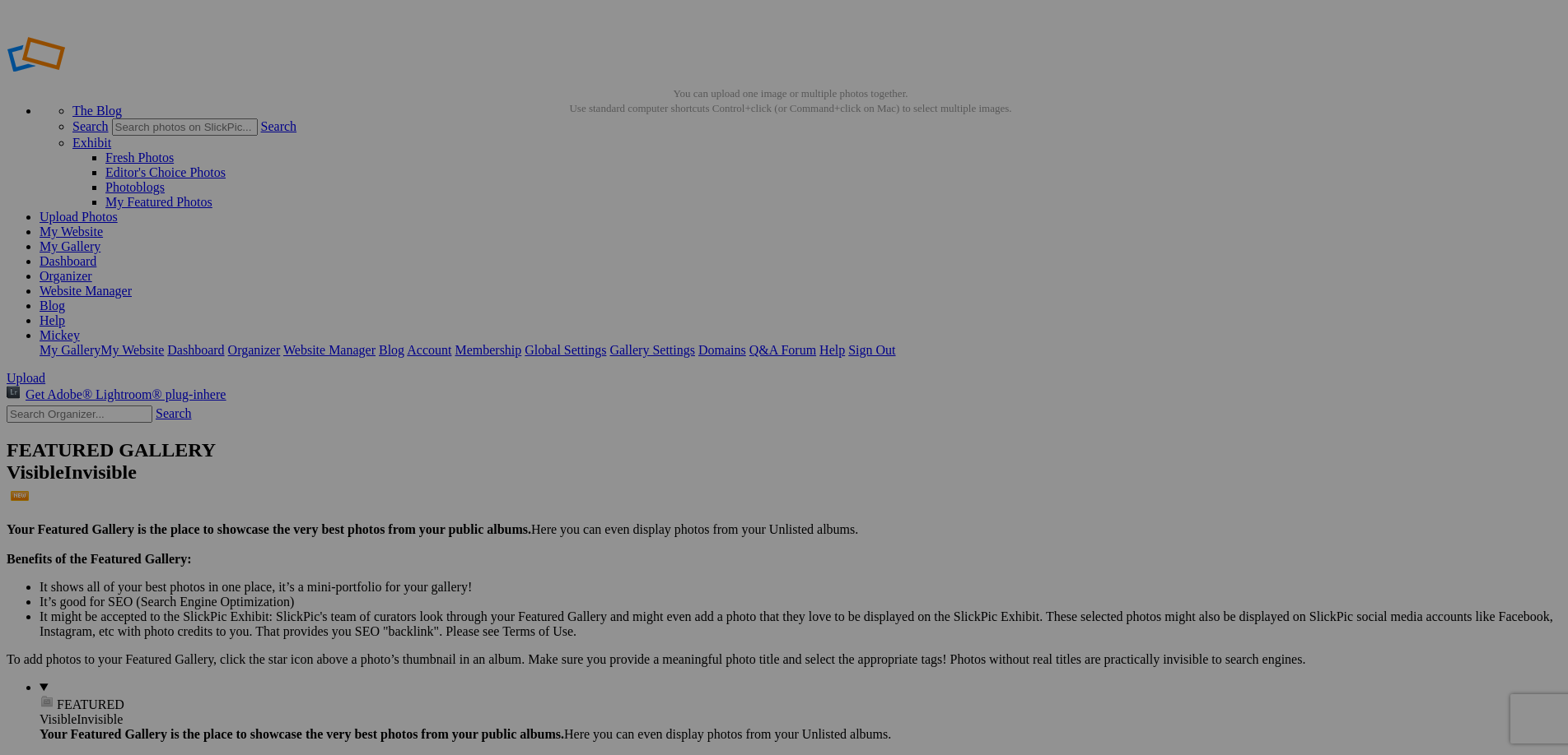
paste input "[PERSON_NAME]"
type input "[PERSON_NAME]"
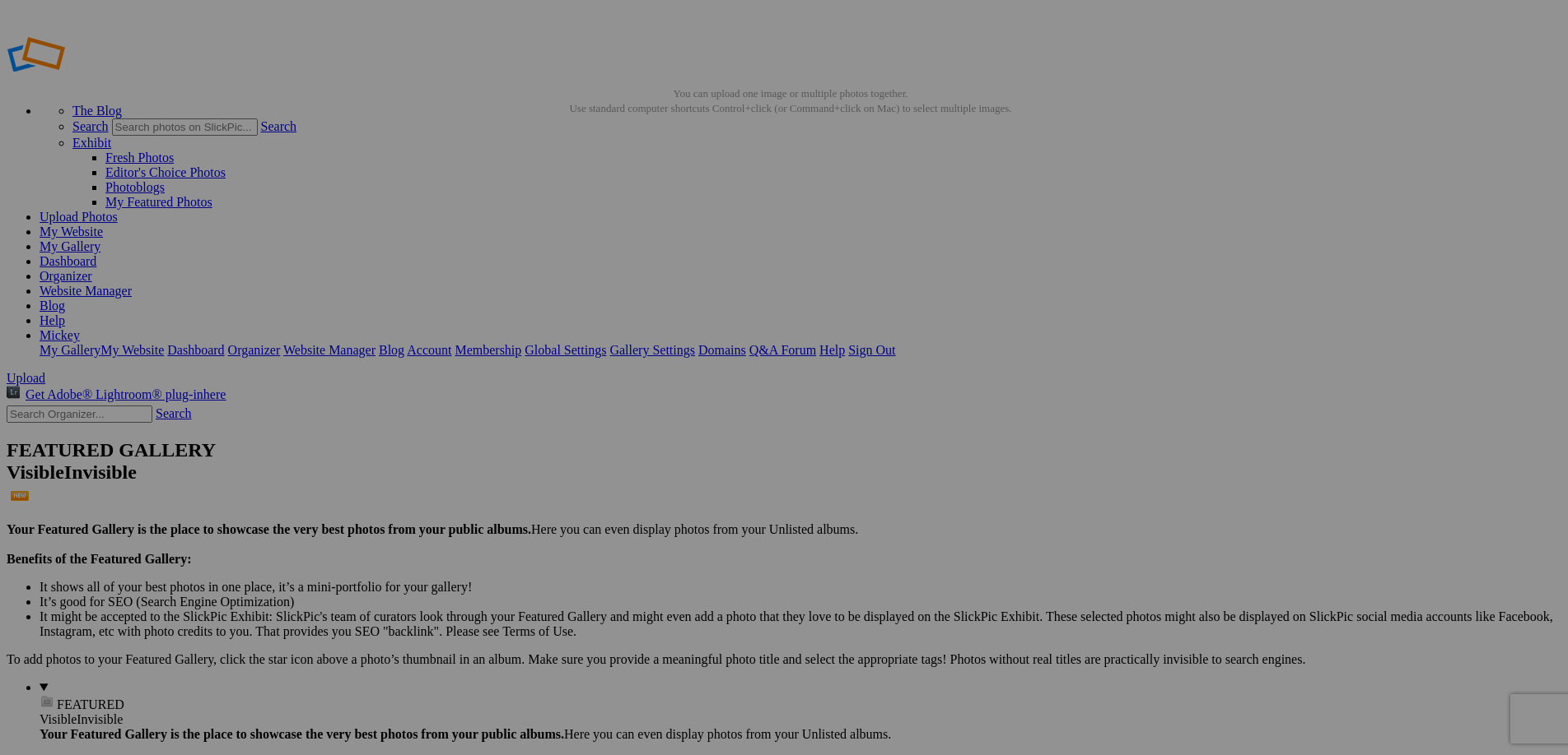
click at [675, 488] on span "Yes" at bounding box center [665, 485] width 19 height 14
